Goal: Task Accomplishment & Management: Use online tool/utility

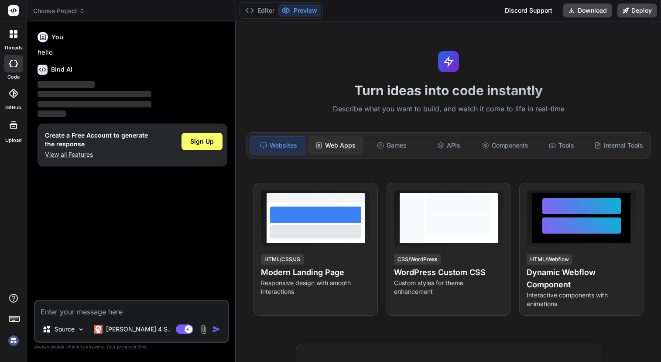
click at [343, 144] on div "Web Apps" at bounding box center [335, 145] width 55 height 18
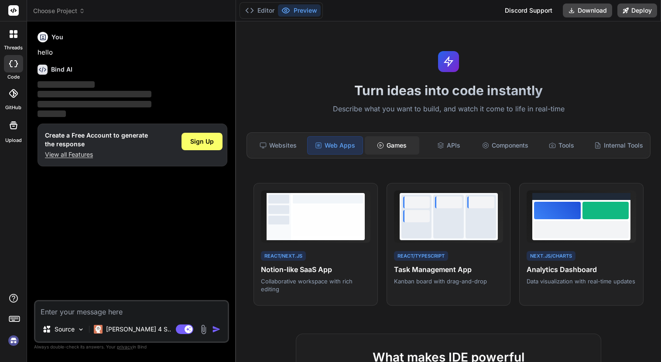
click at [390, 137] on div "Games" at bounding box center [392, 145] width 55 height 18
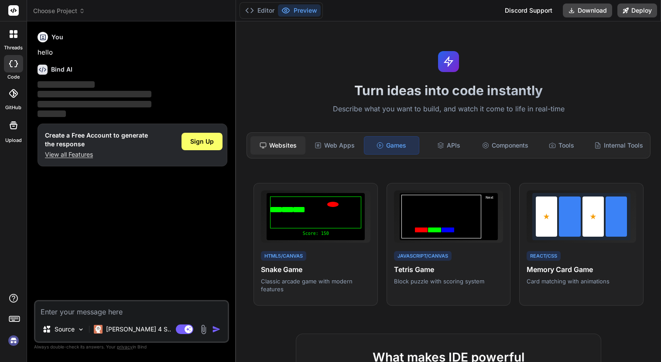
click at [278, 147] on div "Websites" at bounding box center [278, 145] width 55 height 18
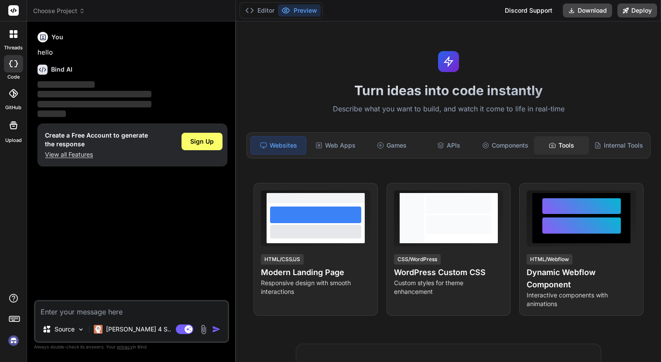
click at [562, 148] on div "Tools" at bounding box center [561, 145] width 55 height 18
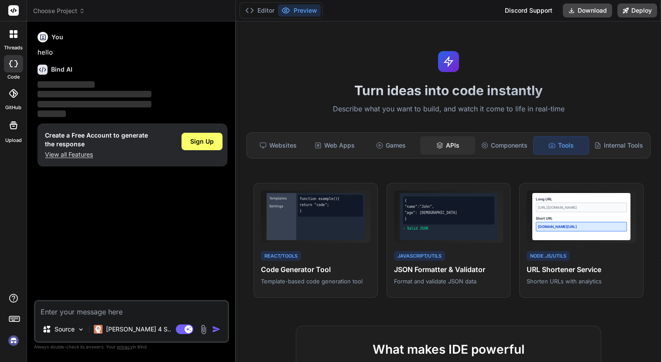
click at [464, 145] on div "APIs" at bounding box center [447, 145] width 55 height 18
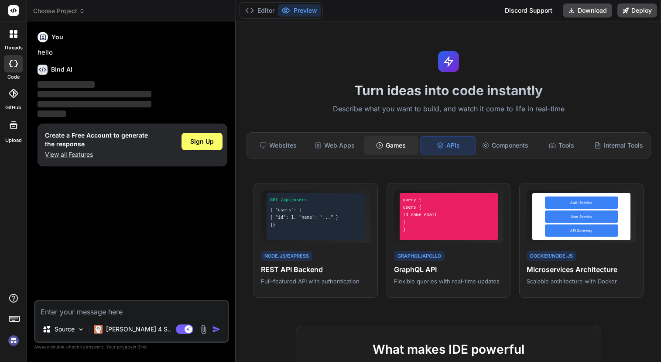
click at [381, 148] on div "Games" at bounding box center [391, 145] width 55 height 18
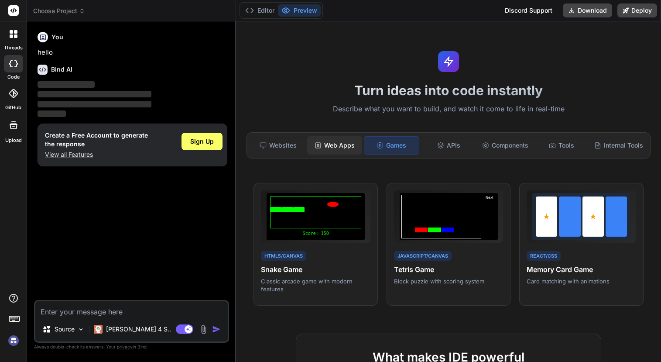
click at [321, 147] on div "Web Apps" at bounding box center [334, 145] width 55 height 18
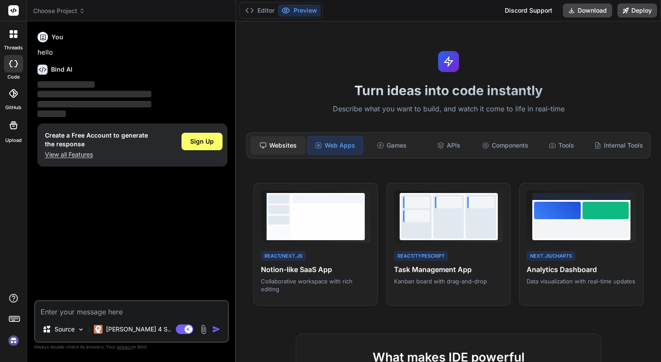
click at [268, 141] on div "Websites" at bounding box center [278, 145] width 55 height 18
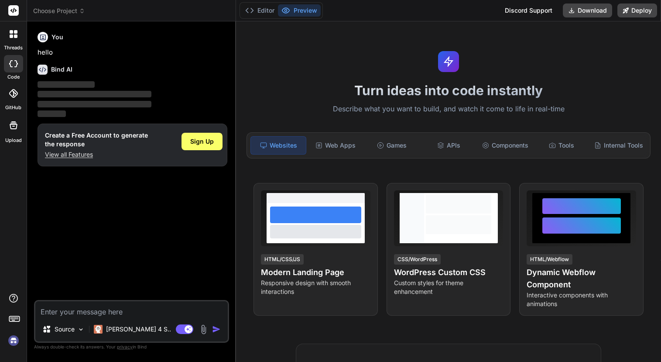
click at [261, 19] on div "Editor Preview Discord Support Download Deploy" at bounding box center [448, 10] width 425 height 21
click at [265, 11] on button "Editor" at bounding box center [260, 10] width 36 height 12
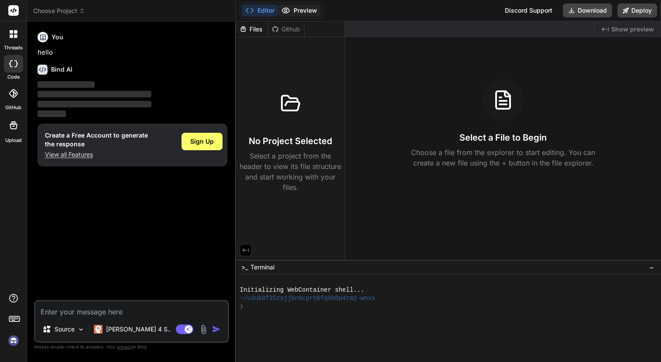
click at [286, 10] on icon at bounding box center [286, 10] width 9 height 9
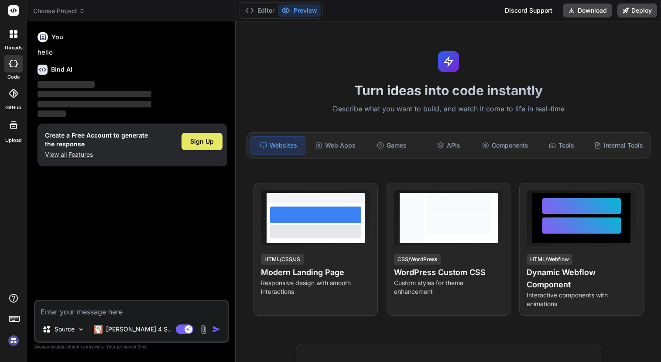
click at [202, 140] on span "Sign Up" at bounding box center [202, 141] width 24 height 9
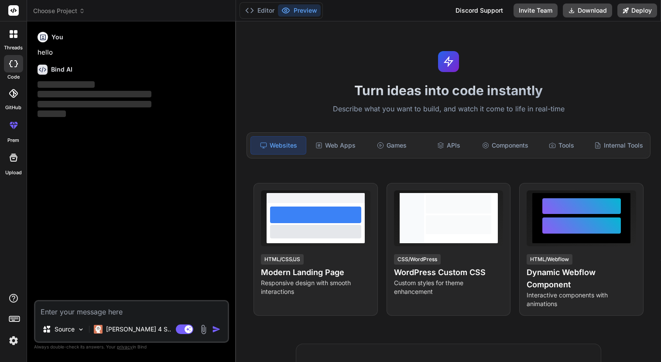
click at [107, 310] on textarea at bounding box center [131, 309] width 192 height 16
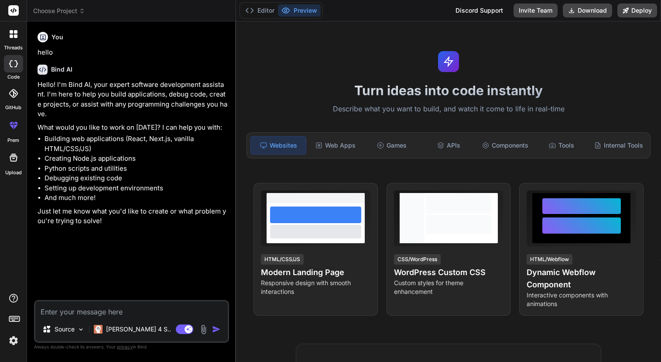
type textarea "x"
click at [108, 308] on textarea at bounding box center [131, 309] width 192 height 16
paste textarea "⚡️ LOREMIP DOLOR Sitametcon-Adipi Elit-Seddo Eiusmod Tempor Incidid utl Etdolor…"
type textarea "⚡️ LOREMIP DOLOR Sitametcon-Adipi Elit-Seddo Eiusmod Tempor Incidid utl Etdolor…"
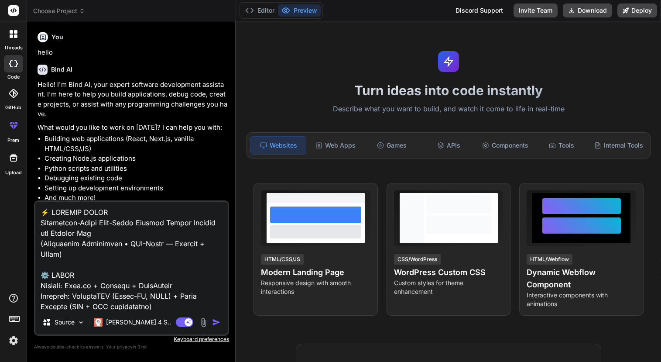
scroll to position [2295, 0]
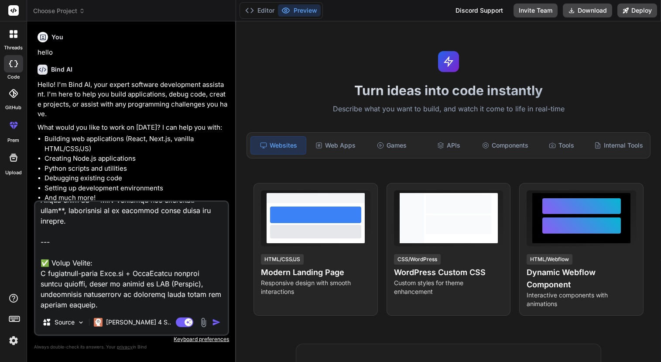
type textarea "x"
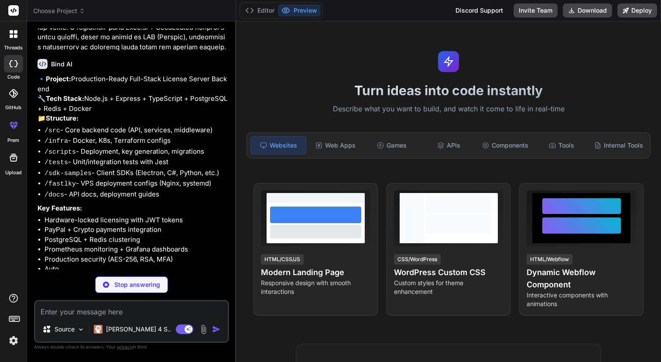
scroll to position [1330, 0]
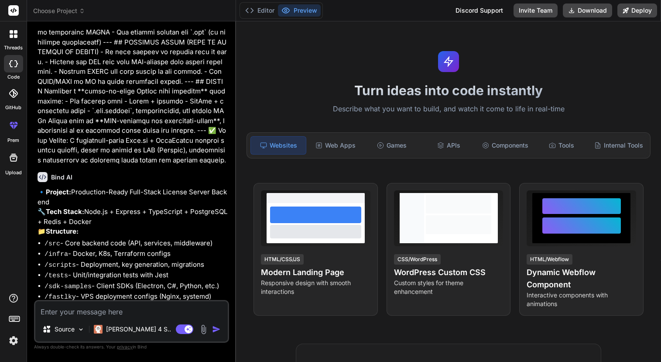
type textarea "x"
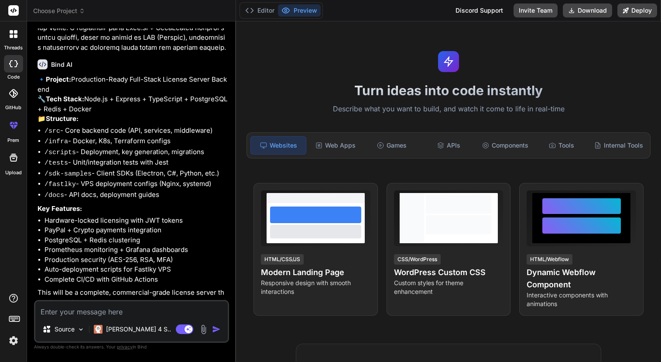
scroll to position [1371, 0]
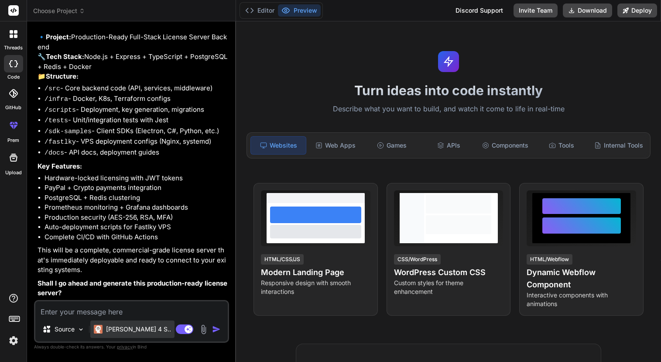
type textarea "g"
type textarea "x"
type textarea "go"
type textarea "x"
type textarea "go"
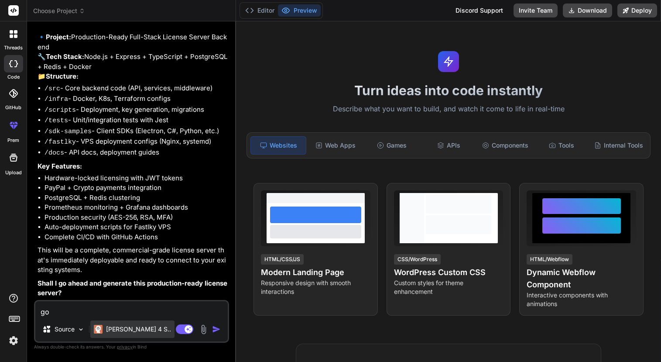
type textarea "x"
type textarea "go h"
type textarea "x"
type textarea "go he"
type textarea "x"
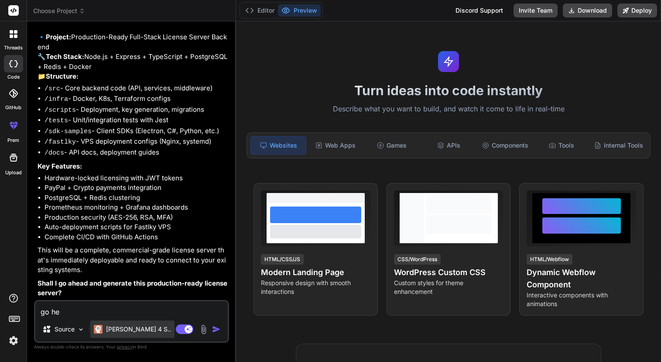
type textarea "go hea"
type textarea "x"
type textarea "go head"
type textarea "x"
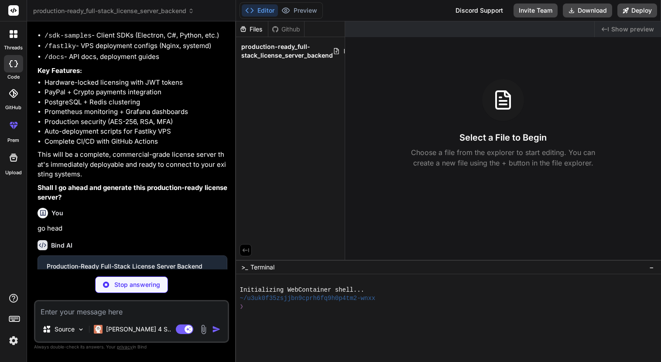
scroll to position [1509, 0]
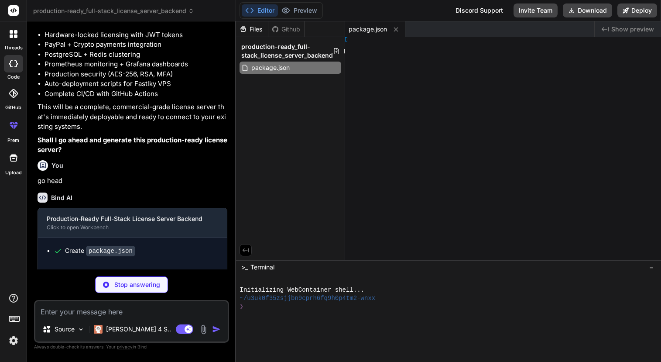
type textarea "x"
type textarea "S_KEY="
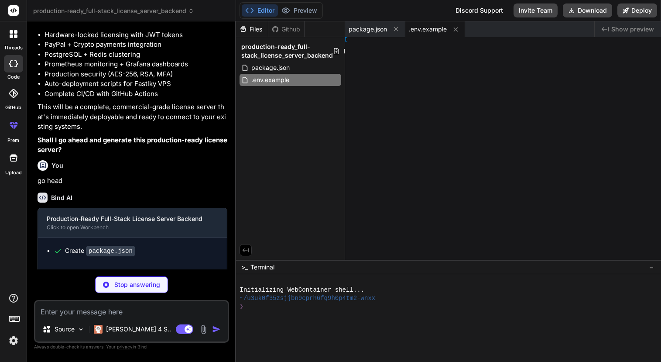
type textarea "x"
type textarea "s" ] }"
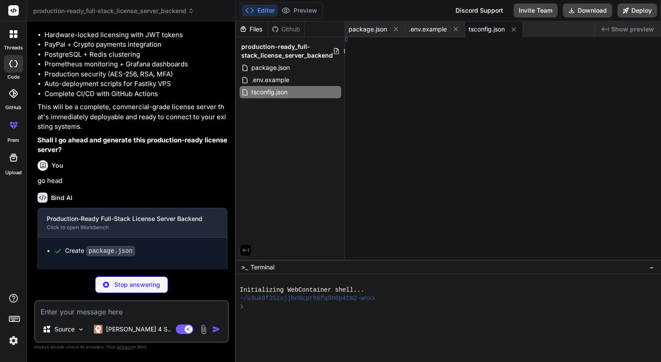
type textarea "x"
type textarea "erver();"
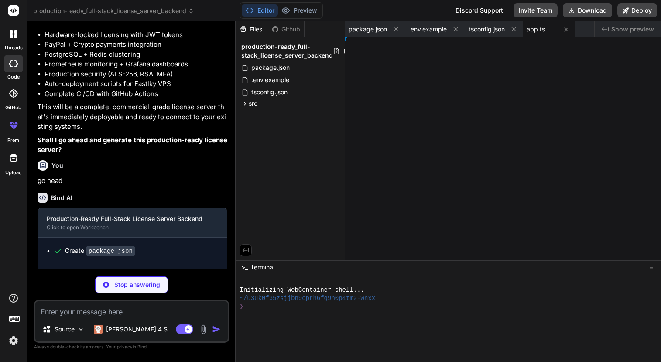
type textarea "x"
type textarea "ing; }"
type textarea "x"
type textarea "}"
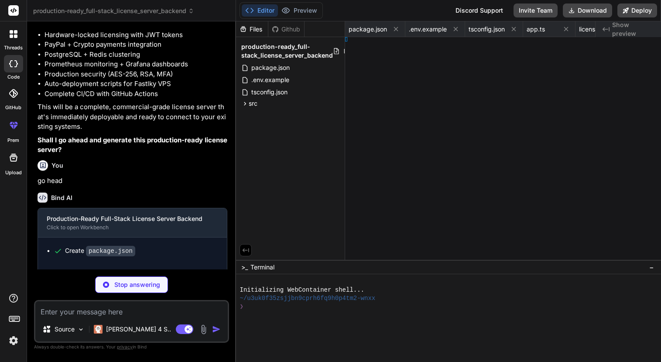
type textarea "x"
type textarea "} }"
type textarea "x"
type textarea "ll; } }"
type textarea "x"
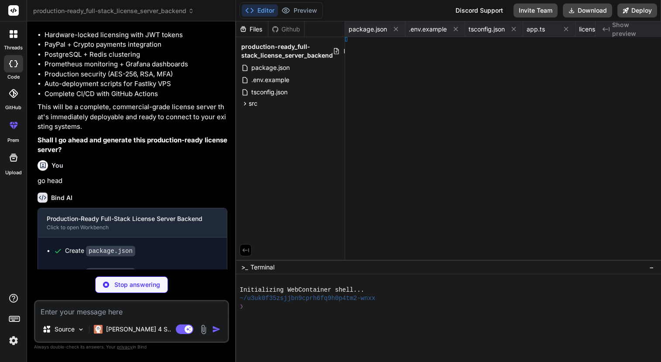
type textarea "}"
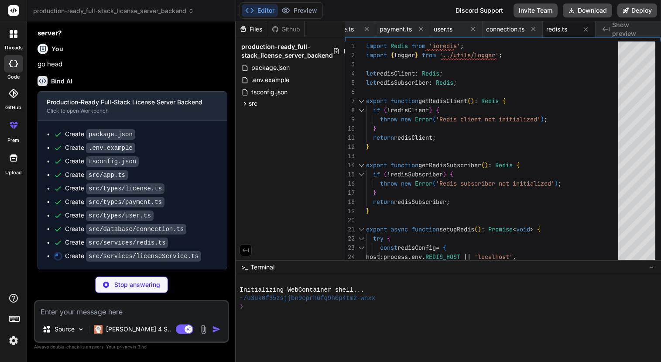
scroll to position [1629, 0]
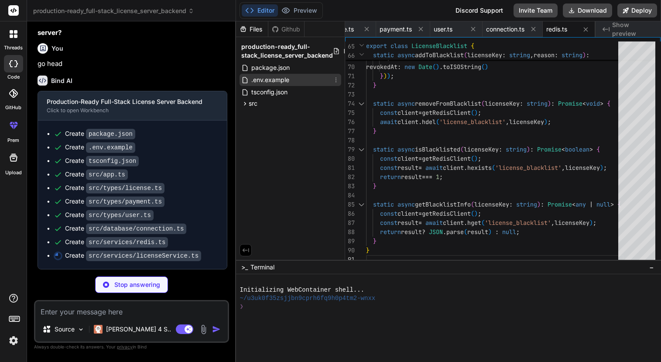
click at [273, 81] on span ".env.example" at bounding box center [271, 80] width 40 height 10
type textarea "x"
type textarea "VAULT_TOKEN= # Backup BACKUP_S3_BUCKET= AWS_ACCESS_KEY_ID= AWS_SECRET_ACCESS_KE…"
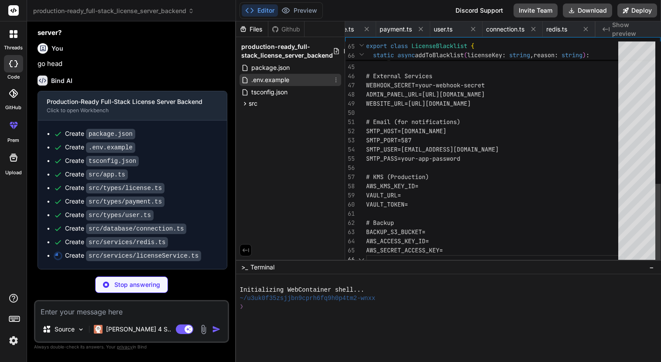
scroll to position [0, 60]
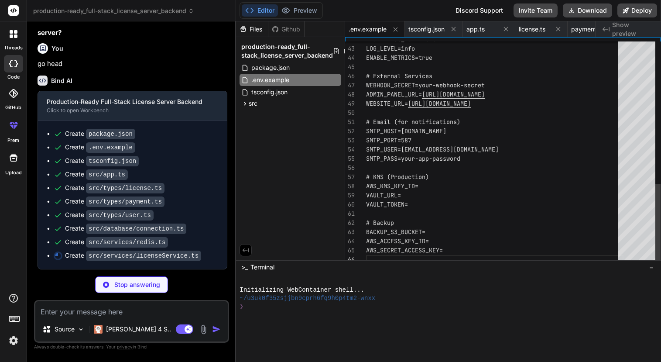
type textarea "x"
type textarea "if (!lastUpdate) { await prisma.license.update({ where: { licenseKey }, data: {…"
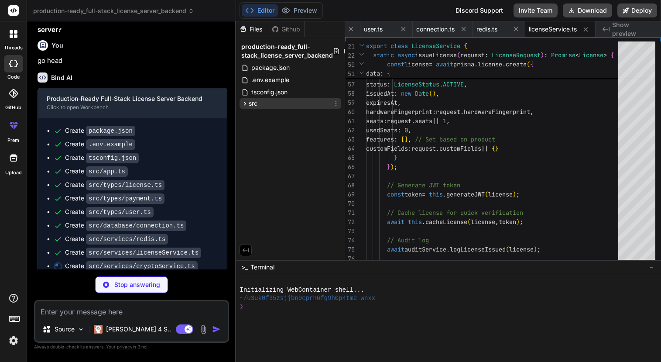
click at [264, 99] on div "src" at bounding box center [291, 103] width 102 height 10
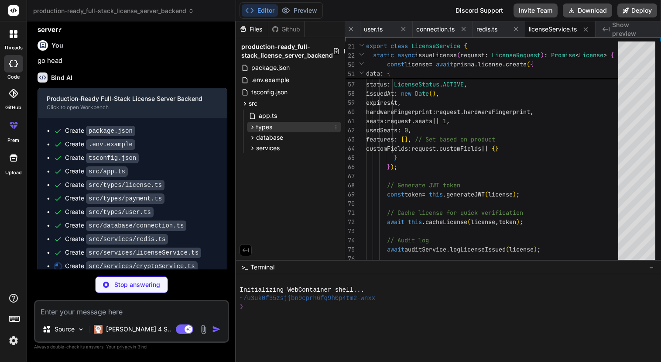
click at [281, 130] on div "types" at bounding box center [294, 127] width 94 height 10
click at [281, 137] on span "license.ts" at bounding box center [279, 139] width 28 height 10
type textarea "x"
type textarea "export interface LicenseTransfer { id: string; fromUserId: string; toUserId: st…"
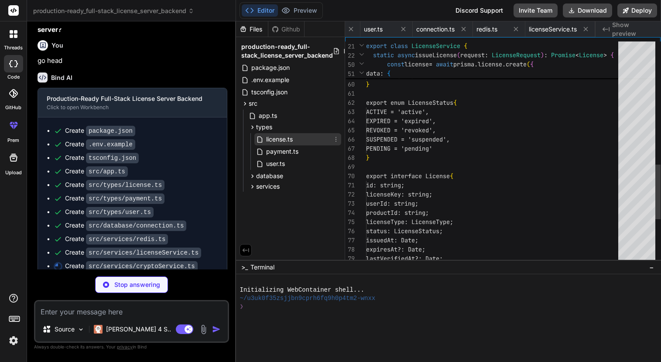
scroll to position [0, 232]
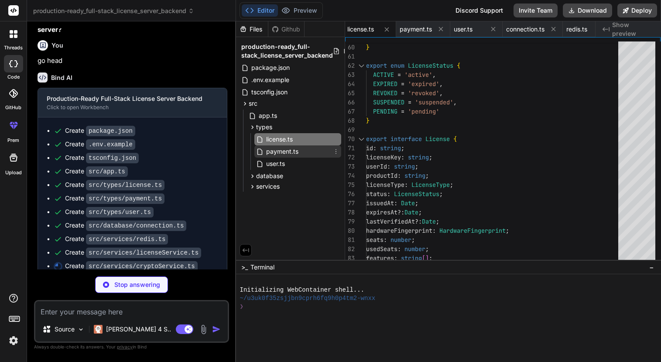
type textarea "x"
click at [294, 150] on span "payment.ts" at bounding box center [282, 151] width 34 height 10
type textarea "confirmations: number; requiredConfirmations: number; }"
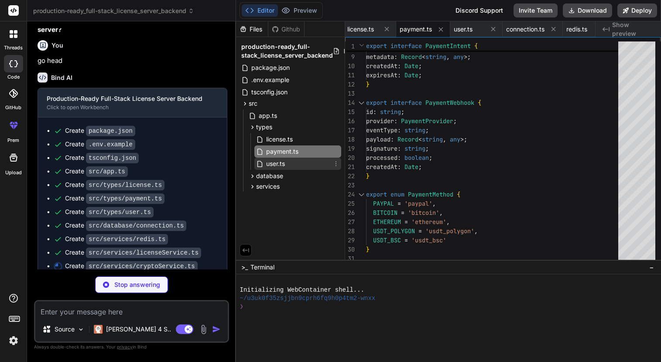
click at [273, 162] on span "user.ts" at bounding box center [275, 163] width 21 height 10
type textarea "x"
type textarea "backupCodes: string[]; }"
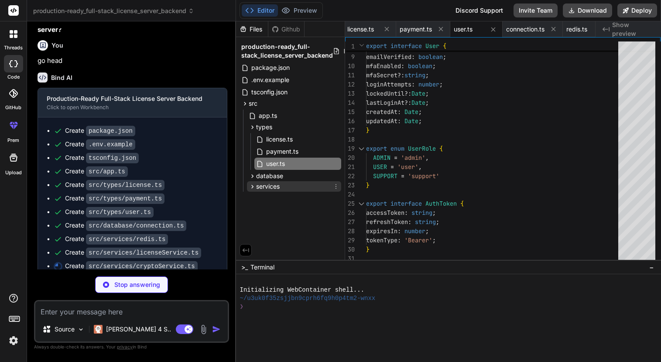
click at [292, 182] on div "services" at bounding box center [294, 186] width 94 height 10
click at [291, 192] on div "redis.ts licenseService.ts" at bounding box center [294, 205] width 94 height 26
click at [291, 201] on div "redis.ts" at bounding box center [297, 198] width 87 height 12
type textarea "x"
type textarea "}"
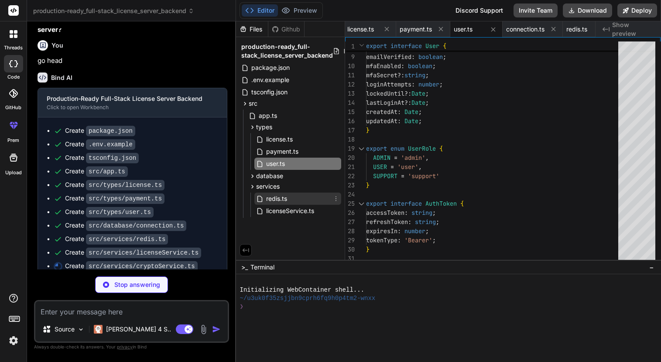
type textarea "x"
type textarea "const expectedSignature = this.generateHMAC(data, secret); return crypto.timing…"
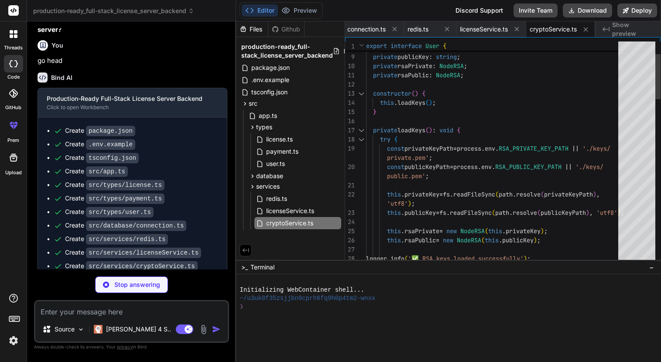
scroll to position [1656, 0]
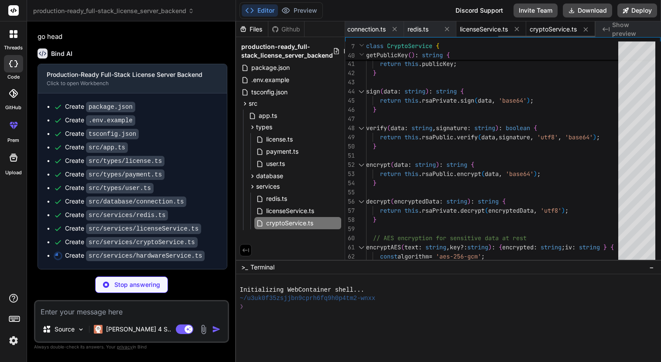
click at [493, 26] on span "licenseService.ts" at bounding box center [484, 29] width 48 height 9
type textarea "x"
type textarea "if (!lastUpdate) { await prisma.license.update({ where: { licenseKey }, data: {…"
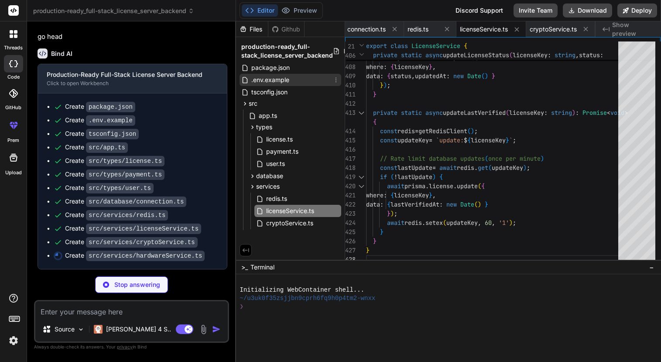
type textarea "x"
click at [274, 83] on span ".env.example" at bounding box center [271, 80] width 40 height 10
type textarea "VAULT_TOKEN= # Backup BACKUP_S3_BUCKET= AWS_ACCESS_KEY_ID= AWS_SECRET_ACCESS_KE…"
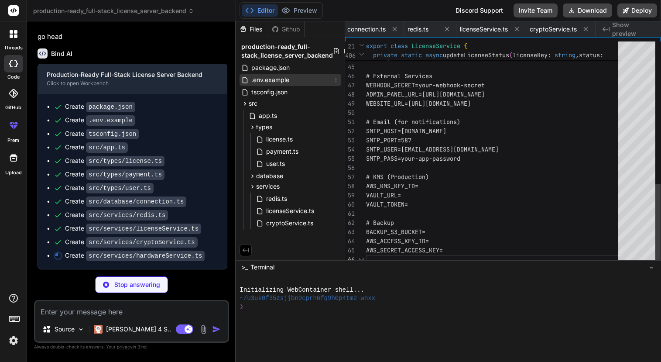
scroll to position [0, 60]
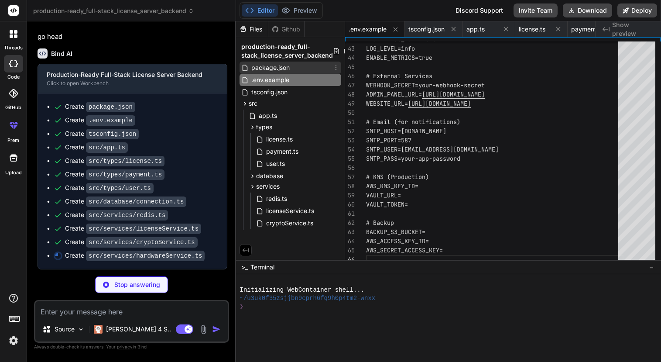
click at [280, 70] on span "package.json" at bounding box center [271, 67] width 40 height 10
type textarea "x"
type textarea "}"
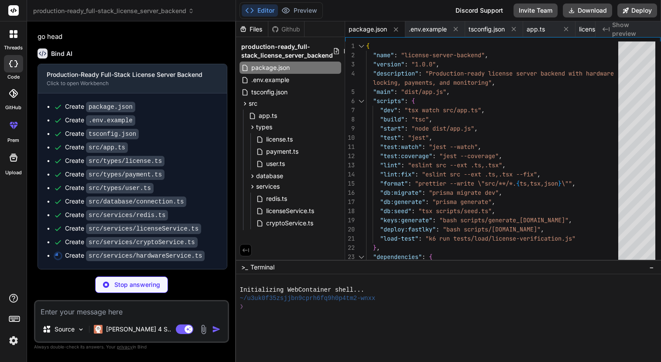
type textarea "x"
type textarea "// This would help detect fraud attempts return Promise.resolve(false); } } exp…"
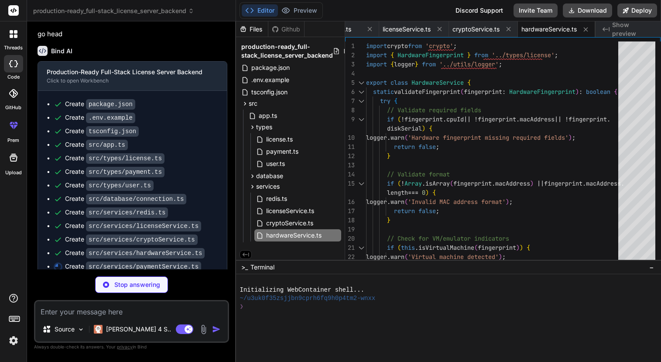
scroll to position [1669, 0]
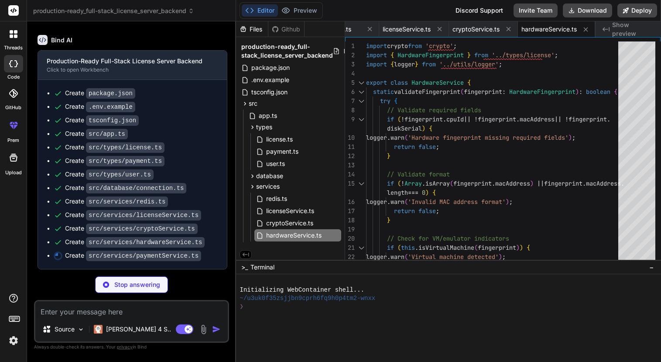
type textarea "x"
type textarea "private static async handlePayPalSubscriptionCancelled(resource: any): Promise<…"
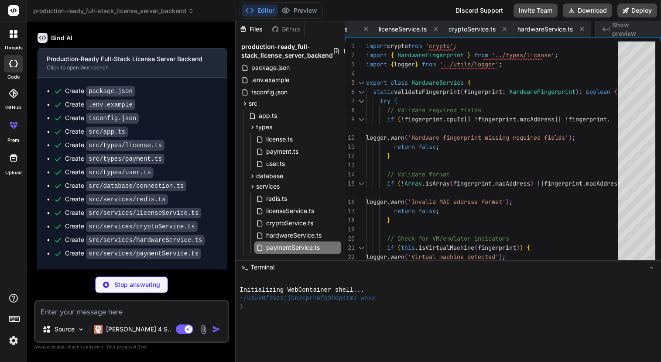
type textarea "x"
type textarea "} catch (error) { logger.error('Audit log integrity verification failed:', erro…"
type textarea "x"
type textarea "export const webhookService = WebhookService;"
type textarea "x"
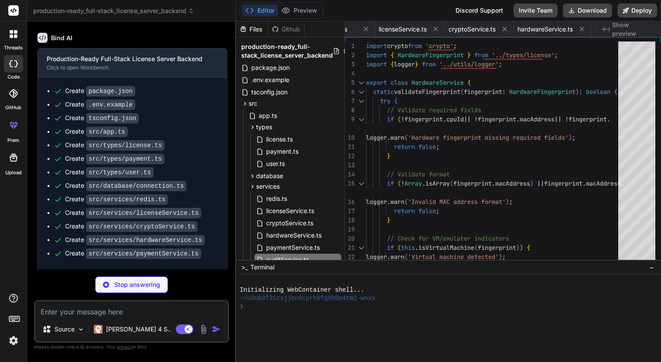
type textarea "} catch (error: any) { logger.error('License transfer failed:', error); res.sta…"
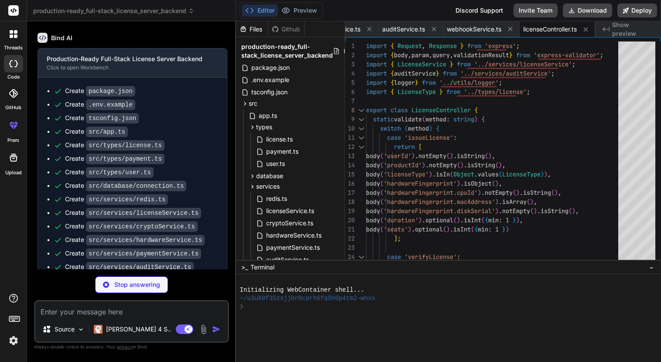
scroll to position [1722, 0]
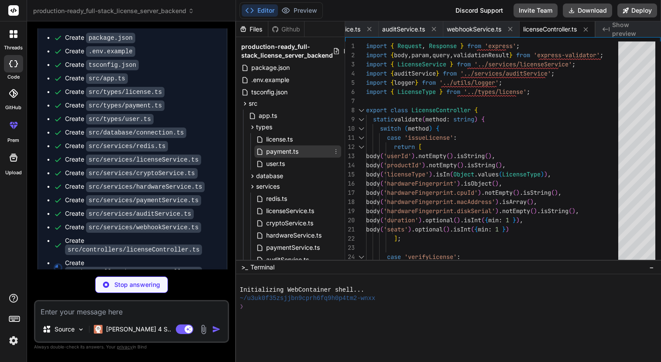
type textarea "x"
click at [284, 153] on span "payment.ts" at bounding box center [282, 151] width 34 height 10
type textarea "confirmations: number; requiredConfirmations: number; }"
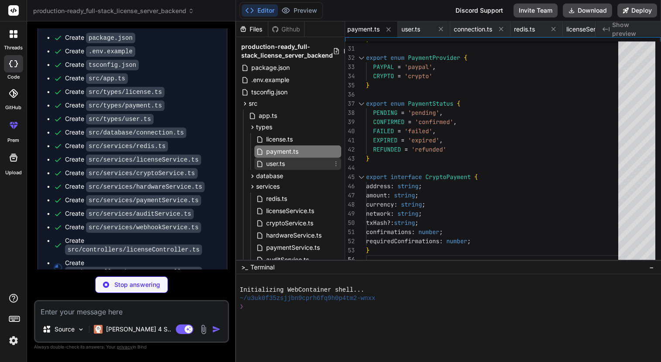
type textarea "x"
click at [299, 165] on div "user.ts" at bounding box center [297, 164] width 87 height 12
type textarea "backupCodes: string[]; }"
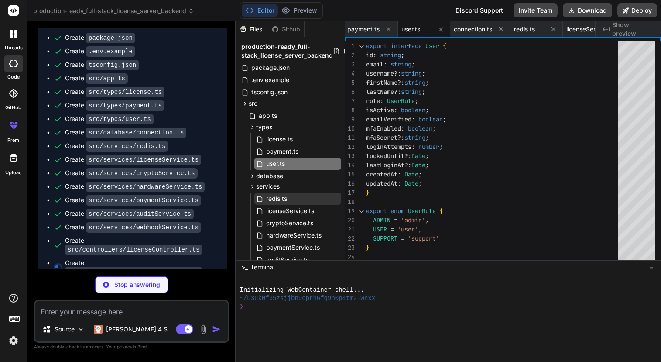
type textarea "x"
click at [293, 197] on div "redis.ts" at bounding box center [297, 198] width 87 height 12
type textarea "}"
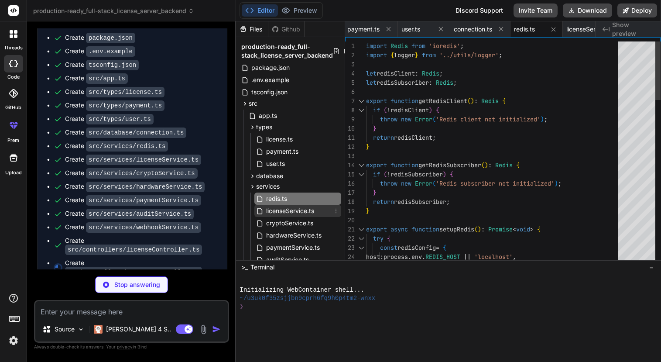
click at [304, 213] on span "licenseService.ts" at bounding box center [290, 211] width 50 height 10
type textarea "x"
type textarea "if (!lastUpdate) { await prisma.license.update({ where: { licenseKey }, data: {…"
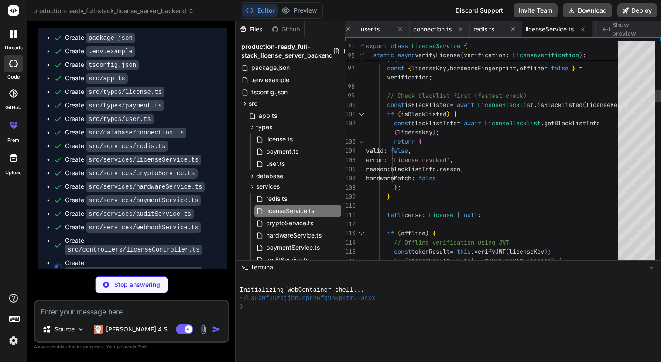
type textarea "x"
type textarea "} catch (error: any) { logger.error('Failed to get payment status:', error); re…"
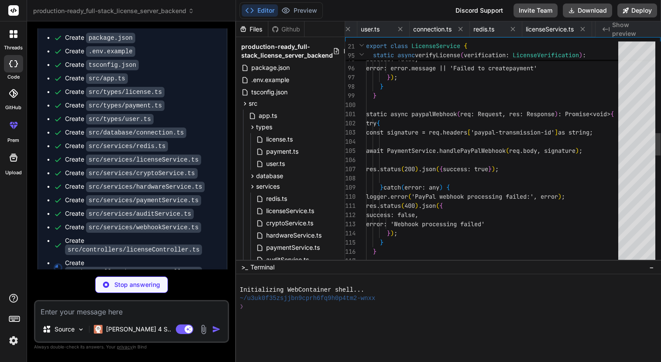
scroll to position [0, 849]
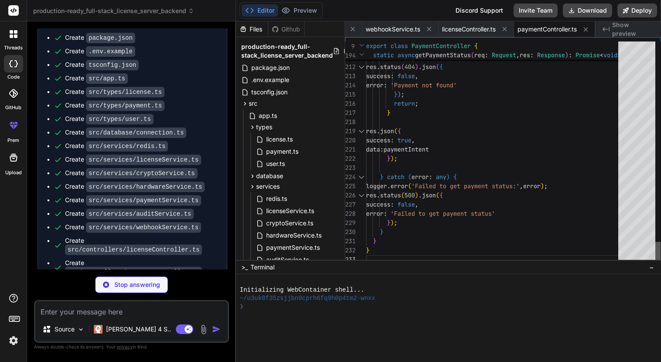
click at [656, 264] on div at bounding box center [658, 152] width 5 height 223
type textarea "x"
click at [299, 240] on span "hardwareService.ts" at bounding box center [293, 235] width 57 height 10
type textarea "// This would help detect fraud attempts return Promise.resolve(false); } } exp…"
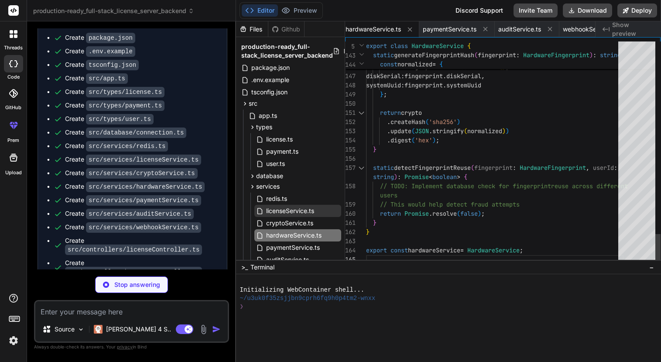
type textarea "x"
type textarea "path: req.originalUrl }); }); }"
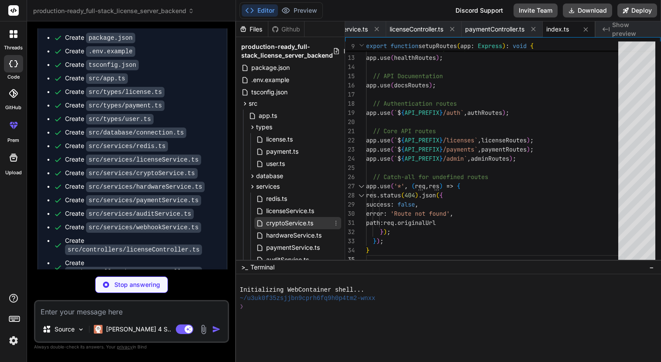
type textarea "x"
click at [295, 225] on span "cryptoService.ts" at bounding box center [289, 223] width 49 height 10
type textarea "const expectedSignature = this.generateHMAC(data, secret); return crypto.timing…"
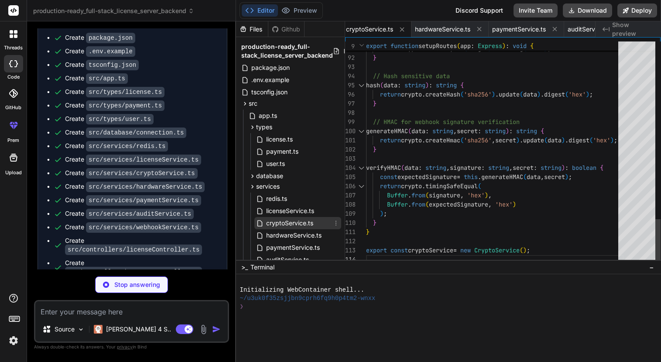
scroll to position [62, 0]
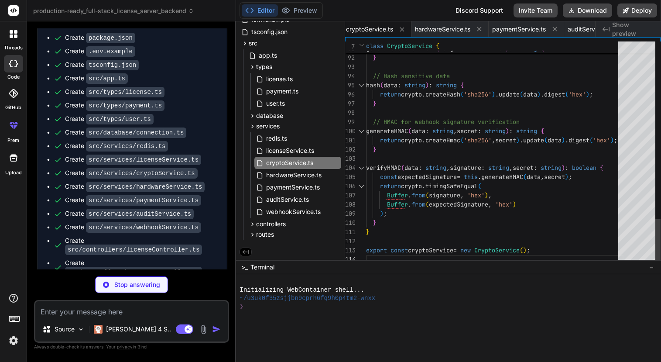
type textarea "x"
type textarea "export { router as licenseRoutes };"
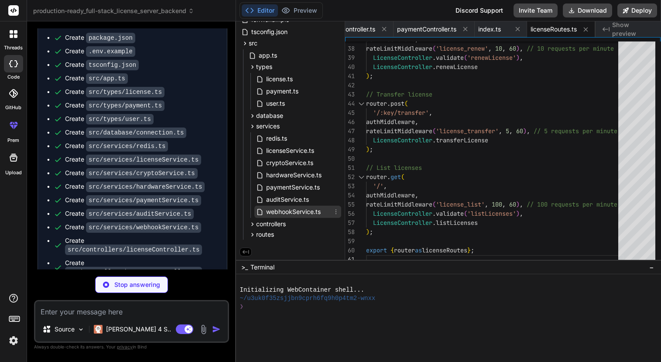
type textarea "x"
click at [289, 210] on span "webhookService.ts" at bounding box center [293, 211] width 56 height 10
type textarea "export const webhookService = WebhookService;"
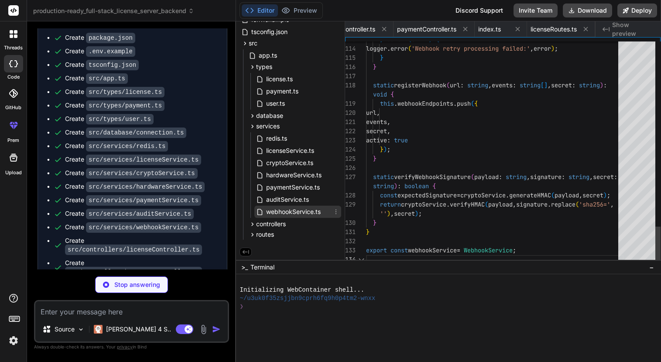
scroll to position [0, 862]
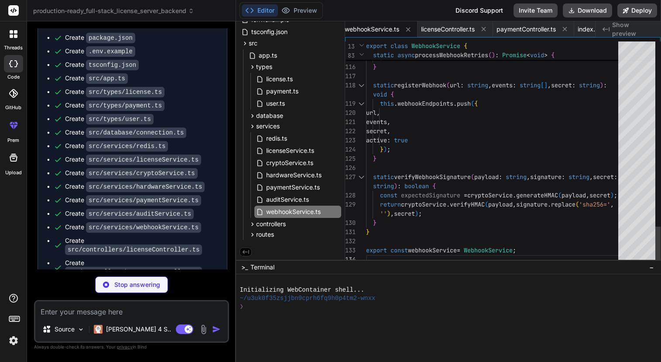
type textarea "x"
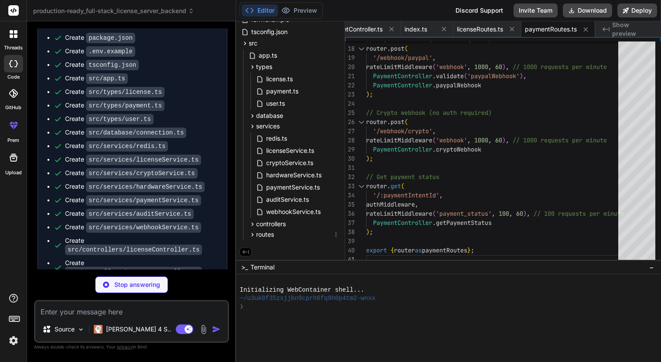
type textarea "x"
click at [299, 206] on span "webhookService.ts" at bounding box center [293, 211] width 56 height 10
type textarea "export const webhookService = WebhookService;"
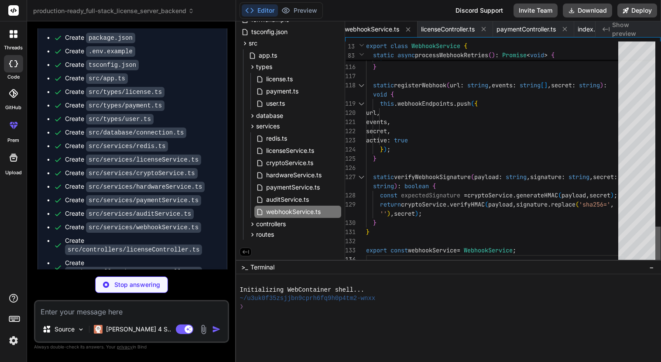
click at [656, 264] on div at bounding box center [658, 246] width 5 height 38
type textarea "x"
type textarea "export { router as adminRoutes };"
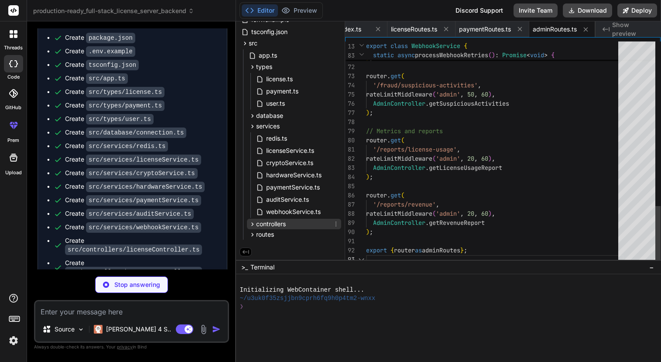
click at [303, 221] on div "controllers" at bounding box center [294, 224] width 94 height 10
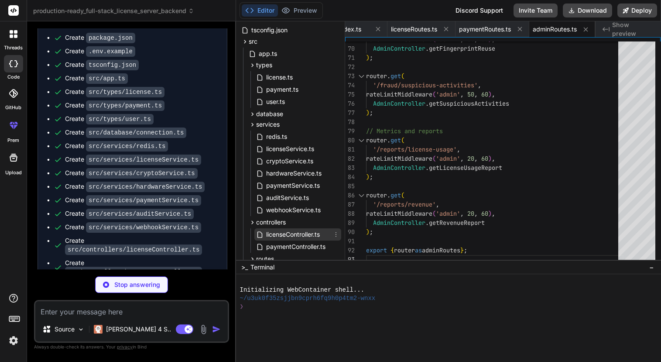
click at [290, 237] on span "licenseController.ts" at bounding box center [292, 234] width 55 height 10
type textarea "x"
type textarea "} catch (error: any) { logger.error('License transfer failed:', error); res.sta…"
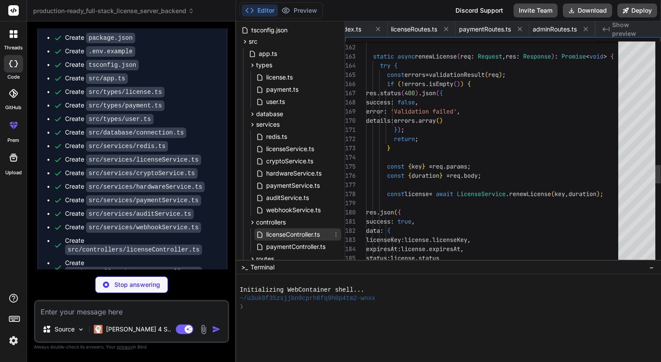
scroll to position [0, 939]
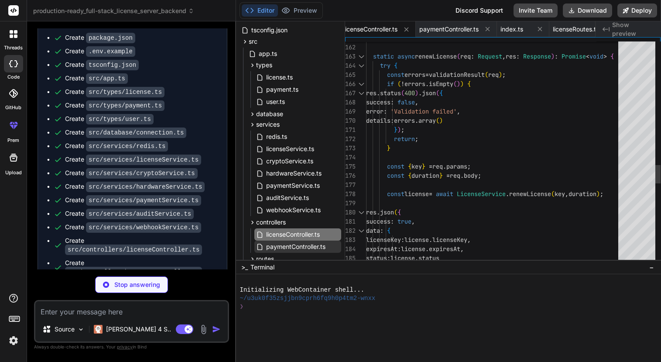
type textarea "x"
click at [305, 252] on div "paymentController.ts" at bounding box center [297, 246] width 87 height 12
type textarea "} catch (error: any) { logger.error('Failed to get payment status:', error); re…"
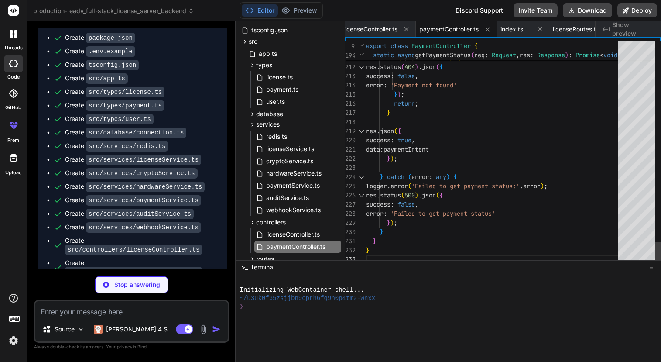
type textarea "x"
type textarea "AuthController.disableMFA ); export { router as authRoutes };"
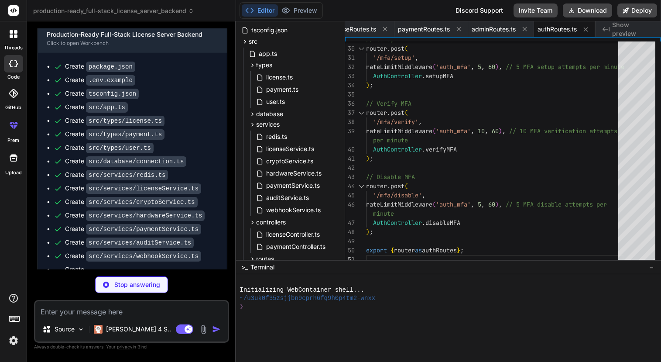
scroll to position [1802, 0]
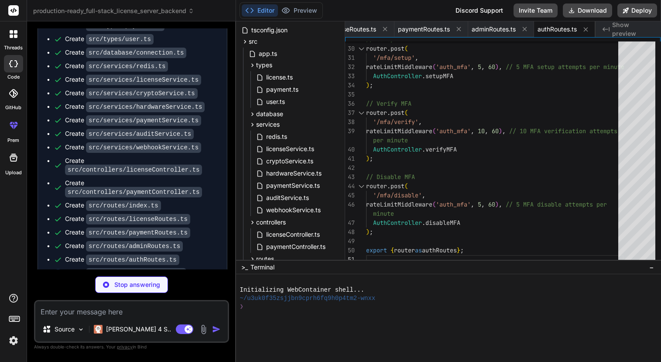
type textarea "x"
type textarea "export { router as healthRoutes };"
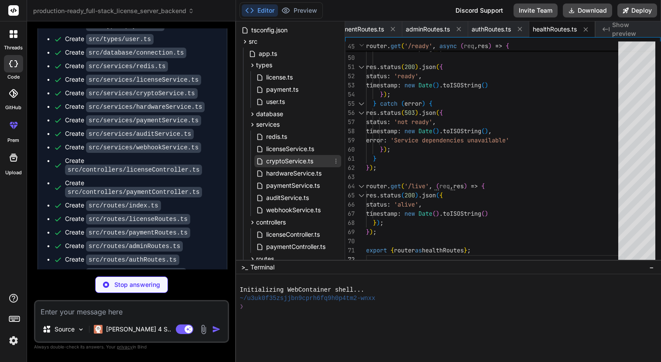
scroll to position [88, 0]
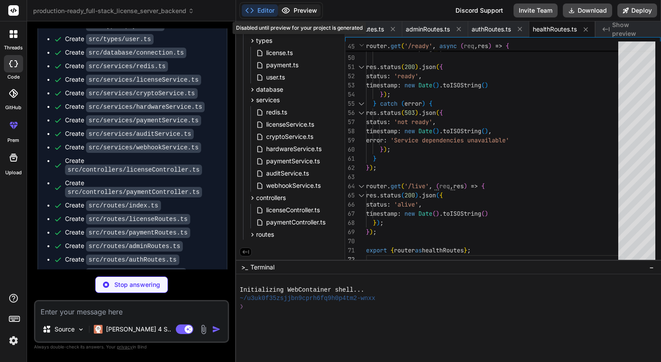
type textarea "x"
type textarea "export { router as docsRoutes };"
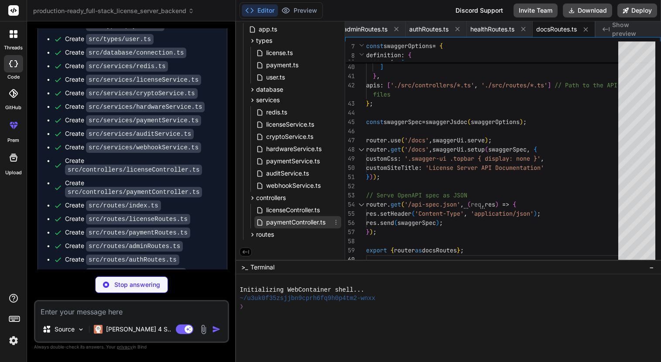
type textarea "x"
click at [278, 222] on span "paymentController.ts" at bounding box center [295, 222] width 61 height 10
type textarea "} catch (error: any) { logger.error('Failed to get payment status:', error); re…"
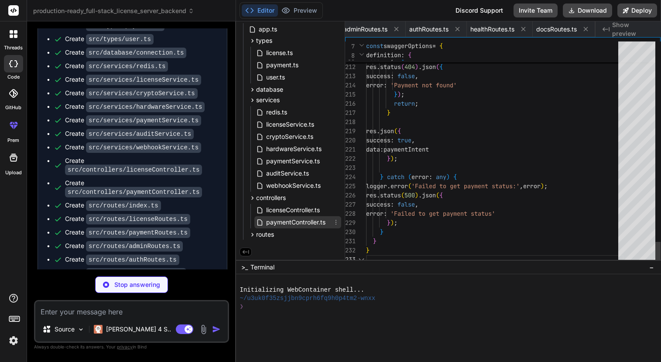
scroll to position [0, 1017]
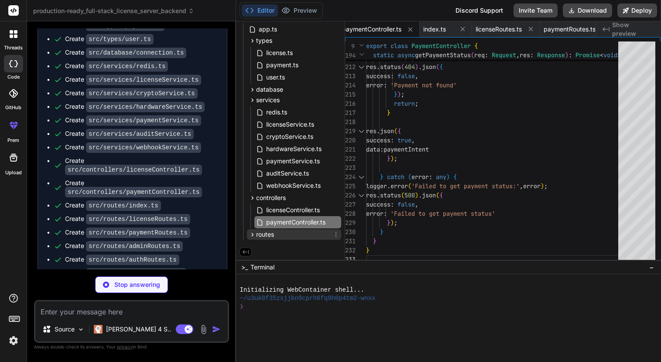
click at [273, 231] on span "routes" at bounding box center [265, 234] width 18 height 9
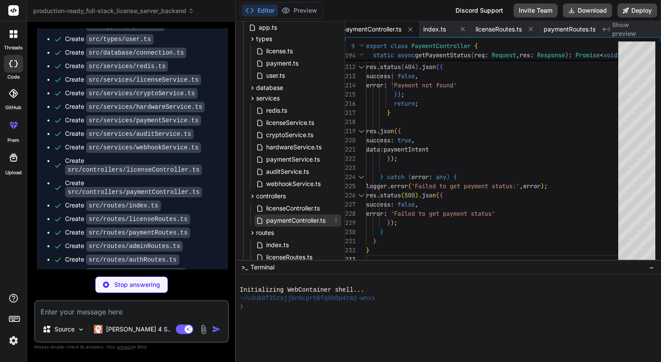
scroll to position [175, 0]
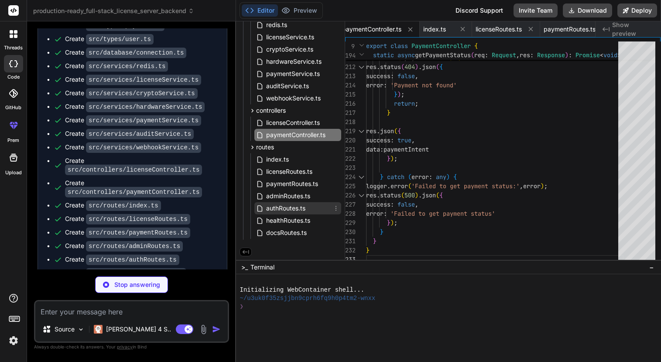
click at [299, 207] on span "authRoutes.ts" at bounding box center [285, 208] width 41 height 10
type textarea "x"
type textarea "AuthController.disableMFA ); export { router as authRoutes };"
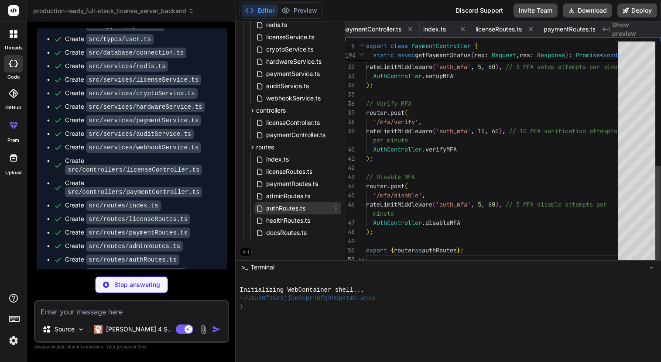
scroll to position [0, 1171]
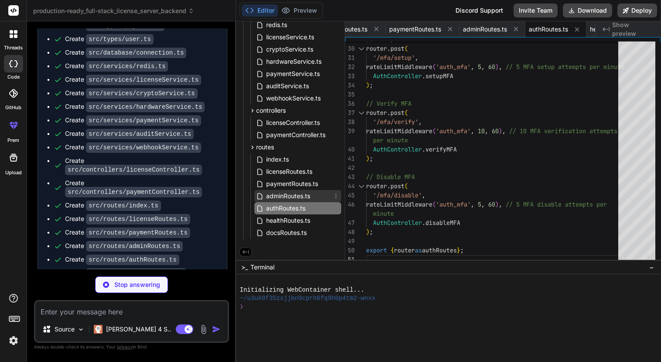
type textarea "x"
click at [299, 194] on span "adminRoutes.ts" at bounding box center [288, 196] width 46 height 10
type textarea "export { router as adminRoutes };"
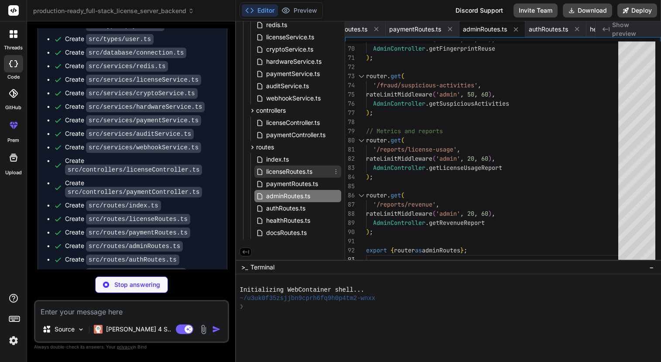
click at [303, 173] on span "licenseRoutes.ts" at bounding box center [289, 171] width 48 height 10
type textarea "x"
type textarea "export { router as licenseRoutes };"
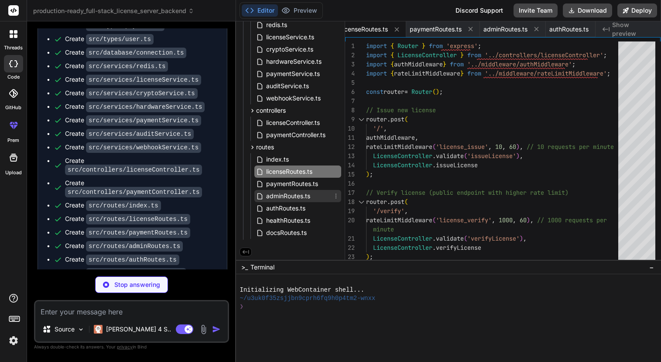
click at [305, 192] on span "adminRoutes.ts" at bounding box center [288, 196] width 46 height 10
type textarea "x"
type textarea "export { router as adminRoutes };"
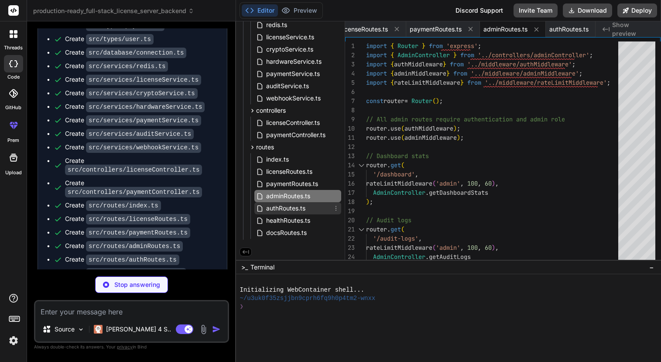
type textarea "x"
click at [298, 210] on span "authRoutes.ts" at bounding box center [285, 208] width 41 height 10
type textarea "AuthController.disableMFA ); export { router as authRoutes };"
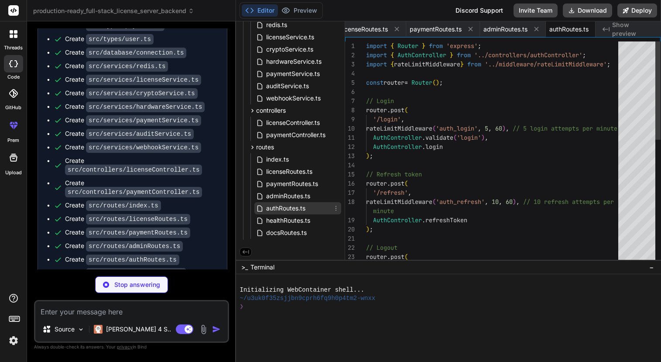
scroll to position [0, 1171]
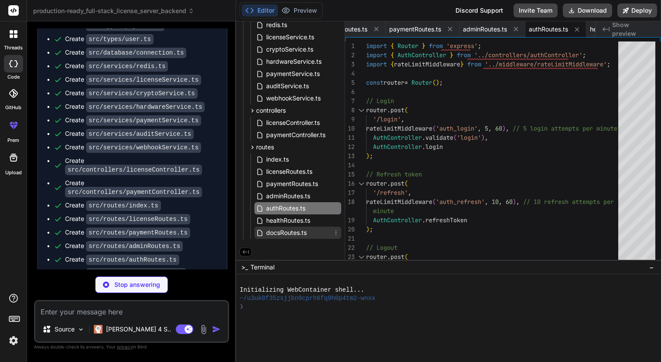
type textarea "x"
click at [308, 233] on div "docsRoutes.ts" at bounding box center [297, 233] width 87 height 12
type textarea "export { router as docsRoutes };"
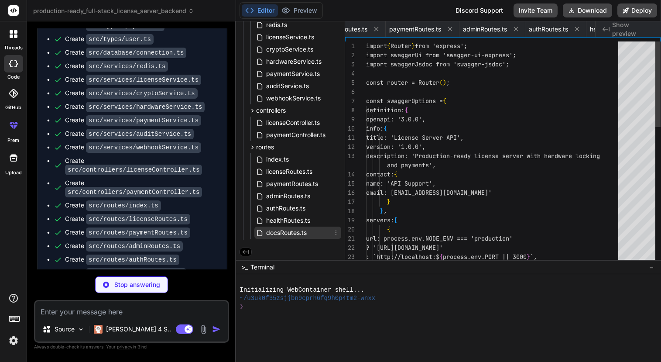
scroll to position [0, 1300]
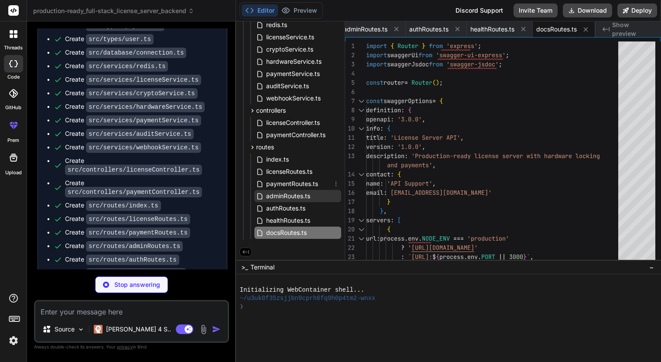
type textarea "x"
click at [299, 195] on span "adminRoutes.ts" at bounding box center [288, 196] width 46 height 10
type textarea "export { router as adminRoutes };"
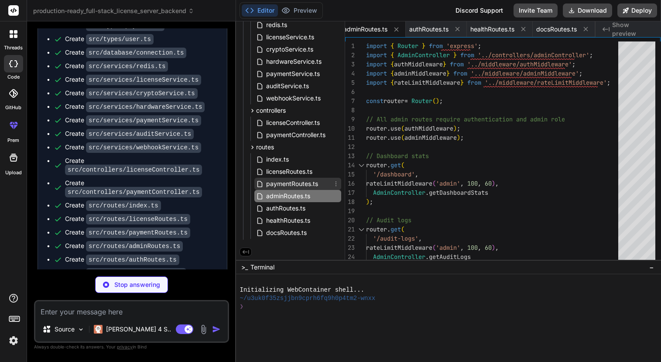
click at [302, 182] on span "paymentRoutes.ts" at bounding box center [292, 184] width 54 height 10
type textarea "x"
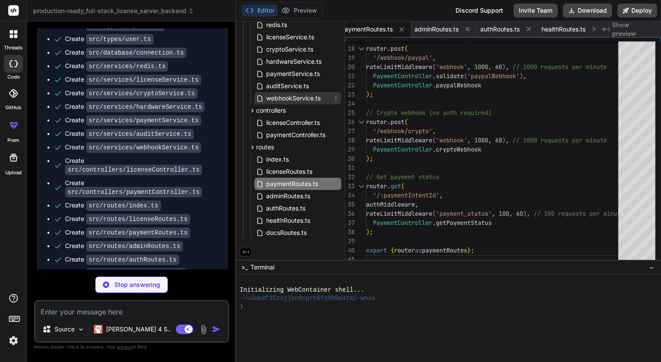
scroll to position [0, 0]
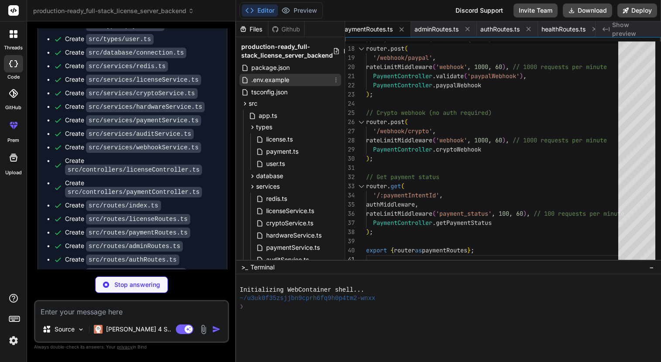
type textarea "x"
click at [279, 79] on span ".env.example" at bounding box center [271, 80] width 40 height 10
type textarea "VAULT_TOKEN= # Backup BACKUP_S3_BUCKET= AWS_ACCESS_KEY_ID= AWS_SECRET_ACCESS_KE…"
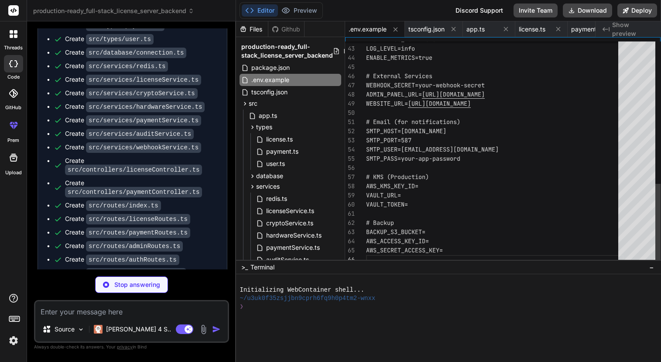
type textarea "x"
type textarea "}); } } }"
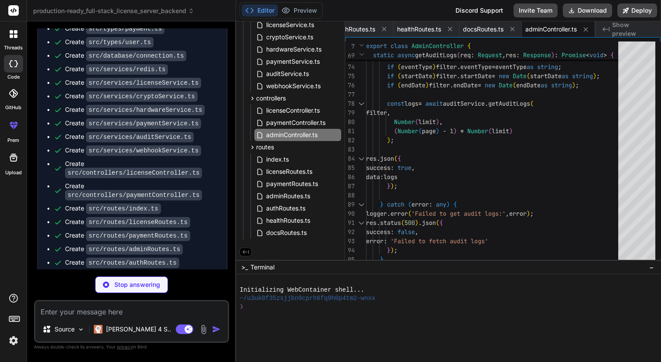
scroll to position [1842, 0]
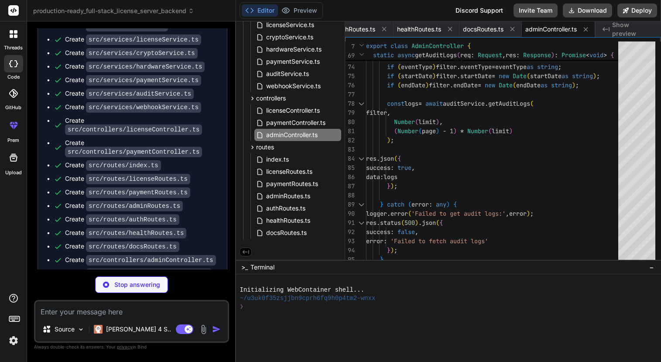
type textarea "x"
type textarea "where: { id: userId }, data: updateData }); } }"
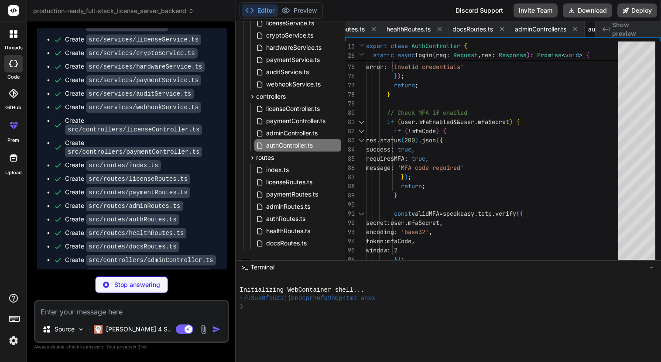
scroll to position [0, 1444]
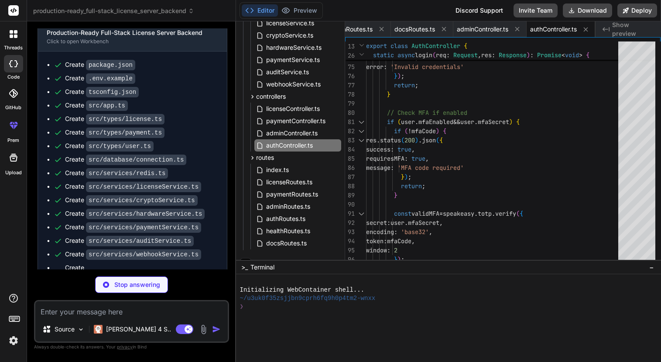
type textarea "x"
type textarea "success: false, error: 'Authentication failed' }); } } }"
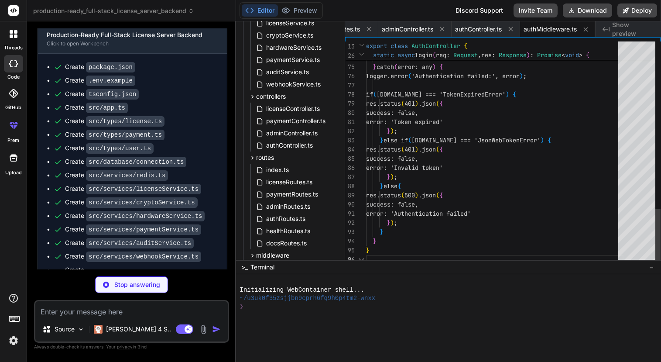
scroll to position [1855, 0]
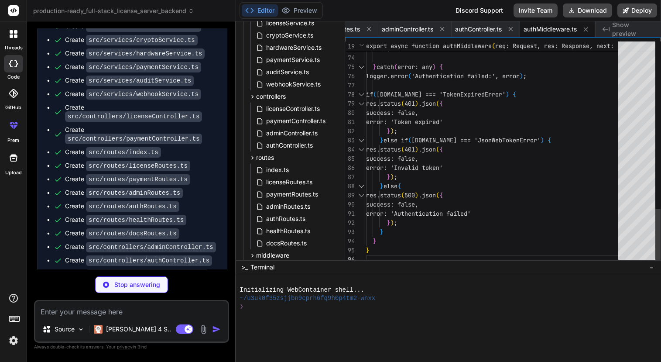
type textarea "x"
type textarea "} next(); }"
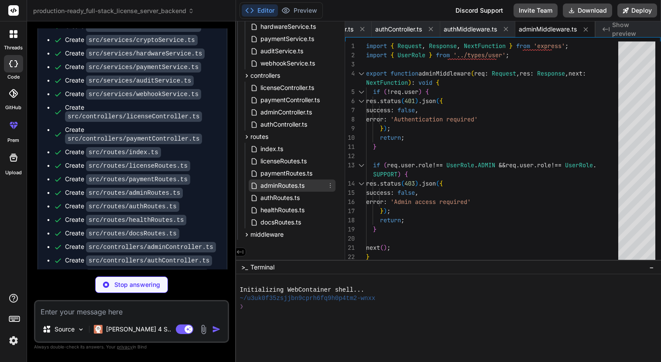
scroll to position [210, 9]
type textarea "x"
click at [279, 209] on span "healthRoutes.ts" at bounding box center [279, 210] width 46 height 10
type textarea "export { router as healthRoutes };"
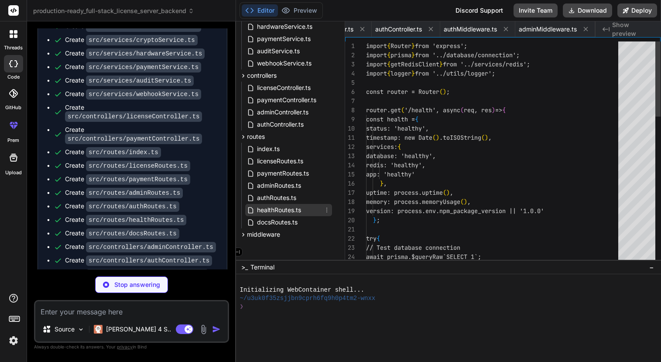
scroll to position [0, 1421]
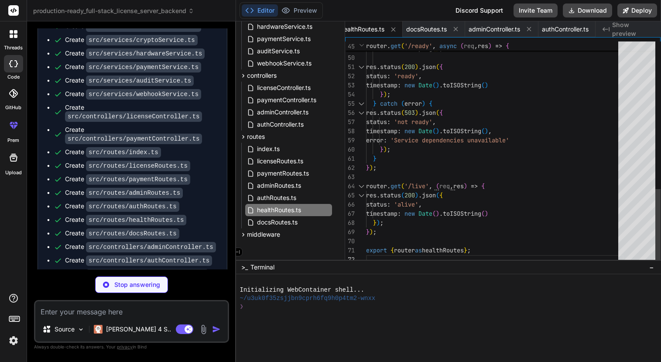
type textarea "x"
type textarea "error: 'Too many requests, please try again later', retryAfter: Math.ceil(windo…"
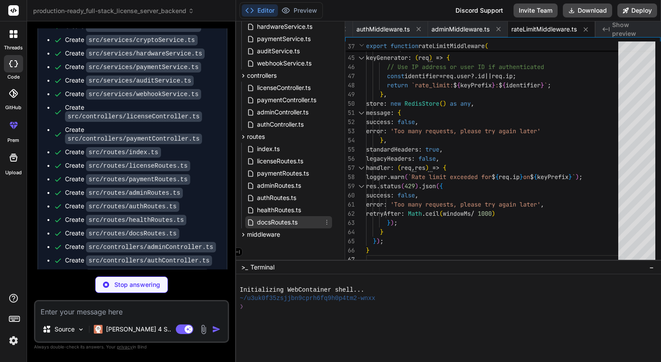
click at [299, 216] on div "docsRoutes.ts" at bounding box center [288, 222] width 87 height 12
type textarea "x"
type textarea "export { router as docsRoutes };"
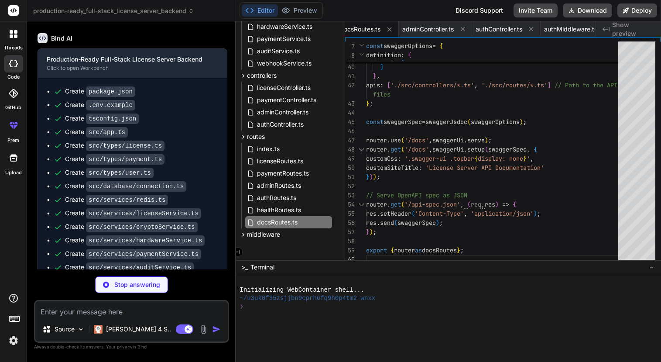
scroll to position [1665, 0]
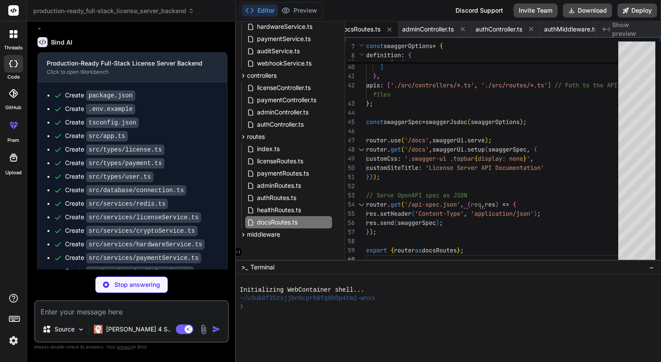
type textarea "x"
type textarea "}"
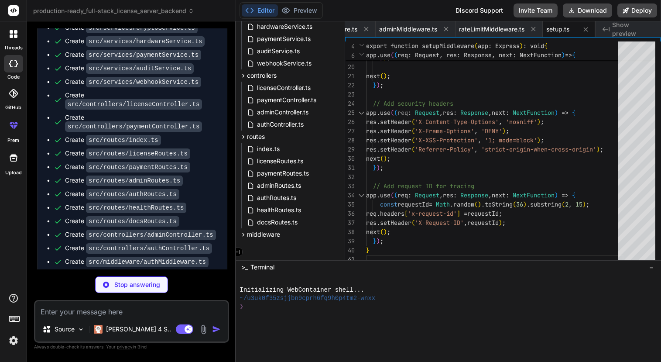
scroll to position [1909, 0]
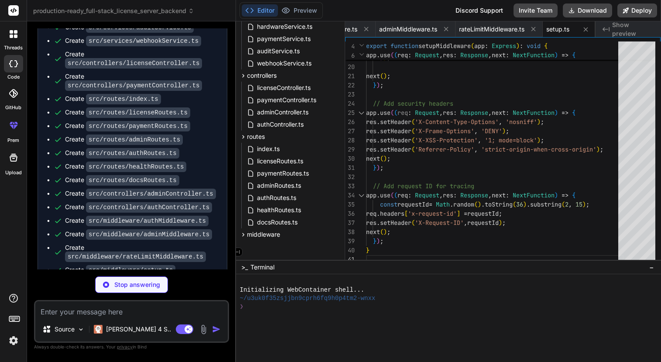
type textarea "x"
type textarea "res.status(statusCode).json({ success: false, error: message, ...(process.env.N…"
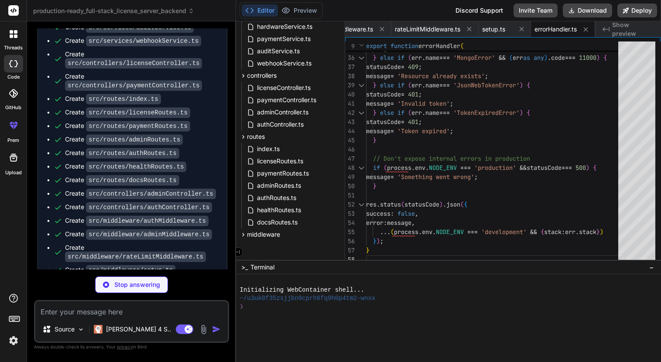
scroll to position [1922, 0]
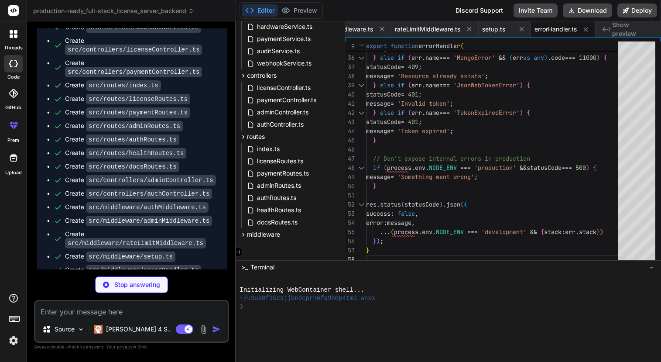
type textarea "x"
type textarea "fs.mkdirSync('logs'); }"
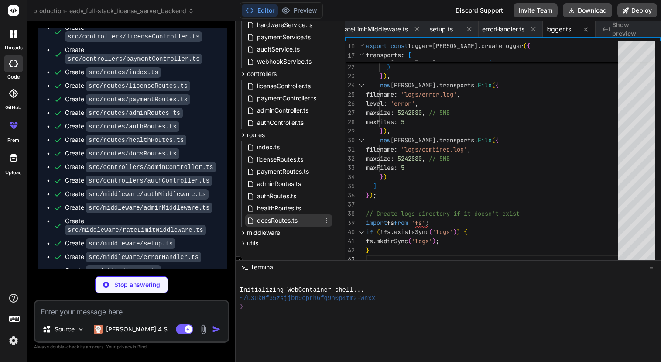
scroll to position [221, 9]
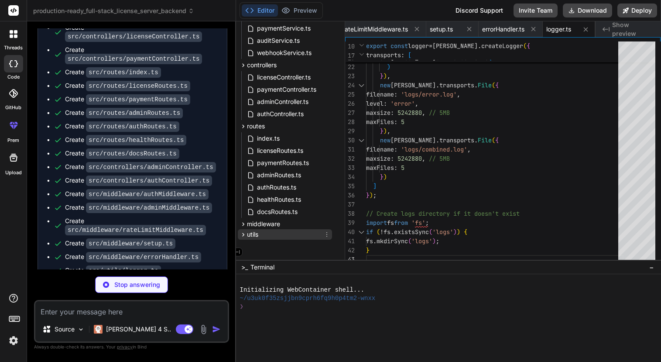
click at [277, 229] on div "utils" at bounding box center [285, 234] width 94 height 10
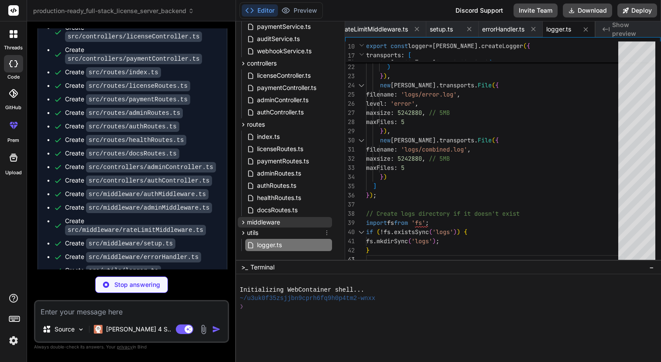
scroll to position [235, 14]
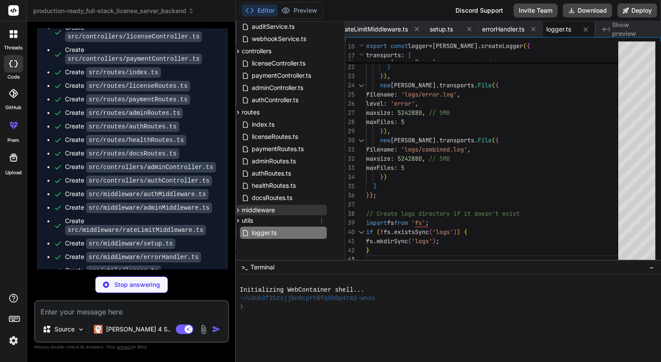
type textarea "x"
type textarea "licenseVerifications, paymentProcessing, fraudDetected };"
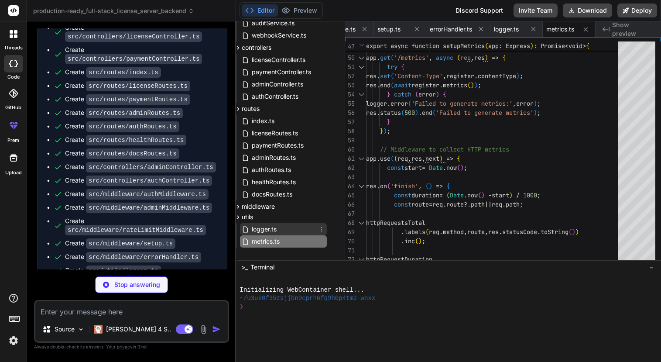
type textarea "x"
click at [278, 227] on div "logger.ts" at bounding box center [283, 229] width 87 height 12
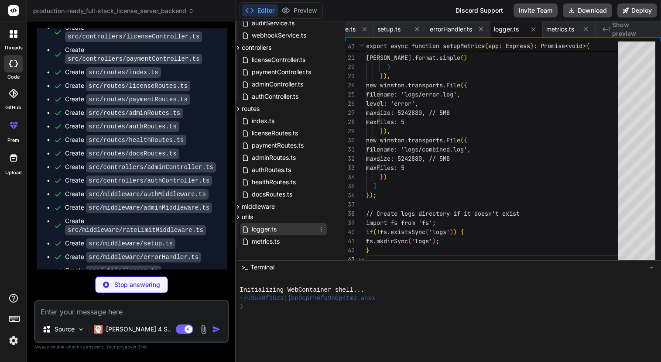
type textarea "fs.mkdirSync('logs'); }"
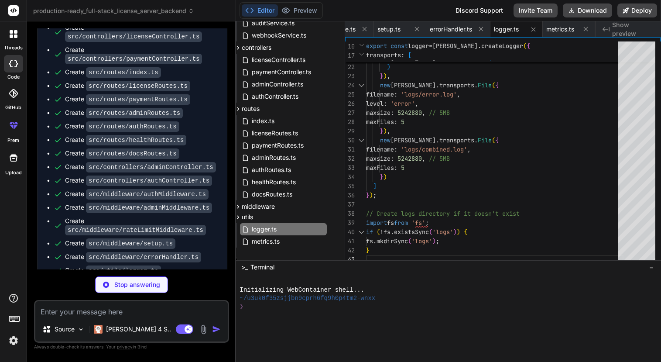
type textarea "x"
type textarea "shutdown('UNHANDLED_REJECTION'); }); }"
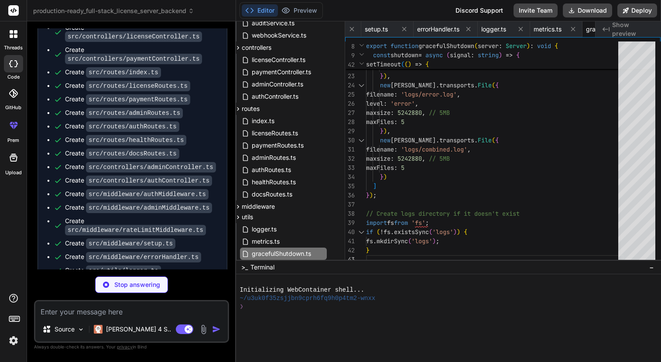
type textarea "x"
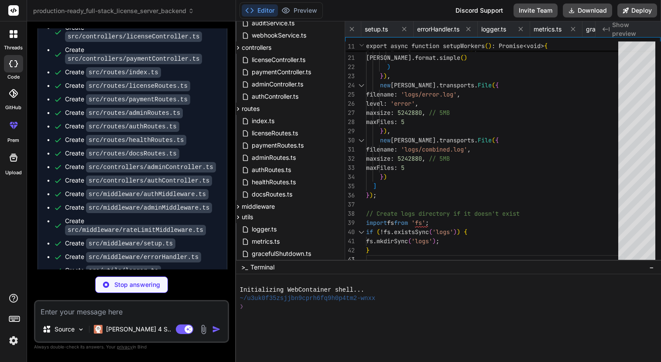
scroll to position [0, 2043]
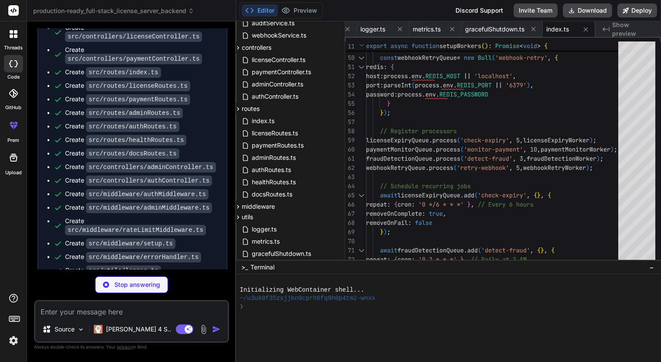
type textarea "x"
type textarea "} catch (error) { logger.error('License expiry worker failed:', error); throw e…"
type textarea "x"
type textarea "// Monitor USDT transfers // This is a simplified implementation return { confi…"
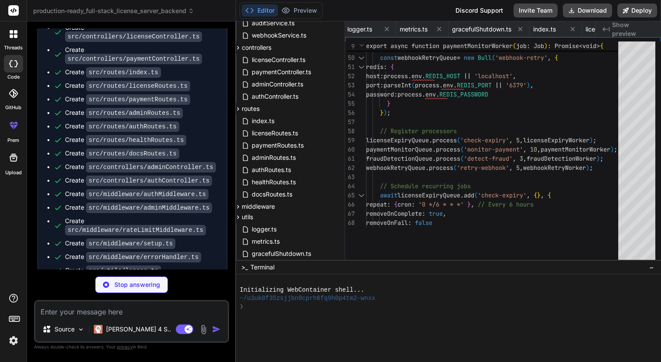
type textarea "x"
type textarea "}"
type textarea "x"
type textarea "throw error; } }"
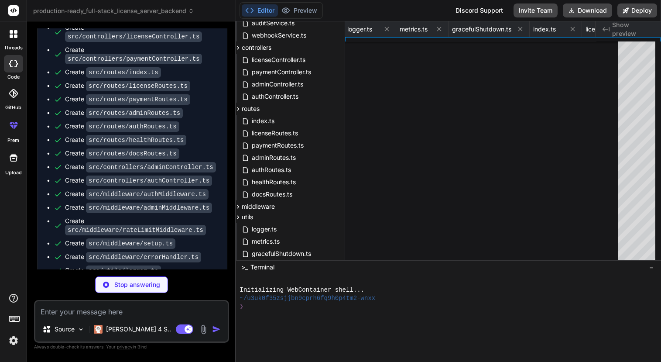
type textarea "x"
type textarea "REFUNDED }"
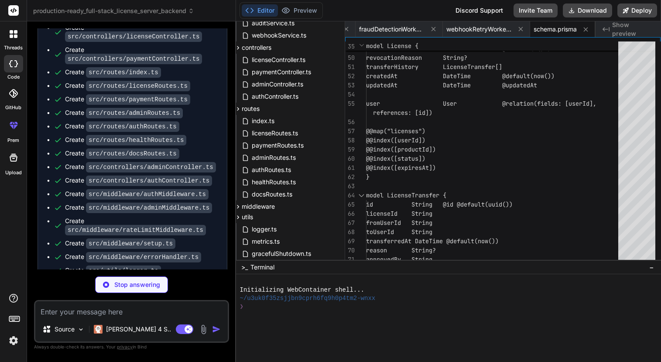
type textarea "x"
type textarea "echo " - Replace with hardware security modules (HSM) for maximum security" ech…"
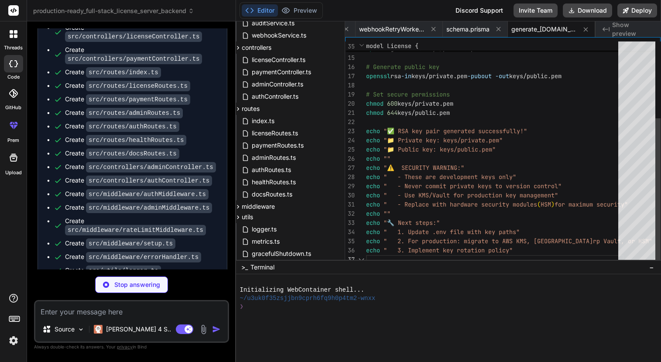
scroll to position [2055, 0]
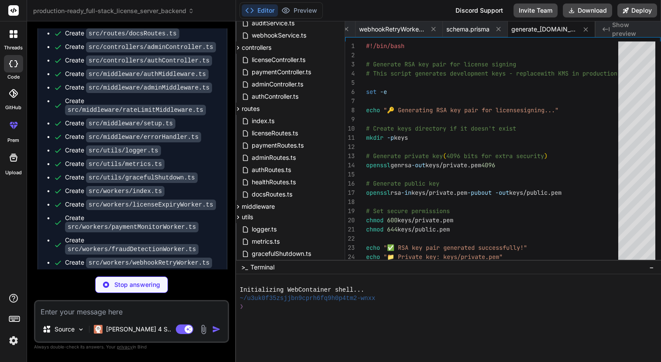
type textarea "x"
type textarea "} main();"
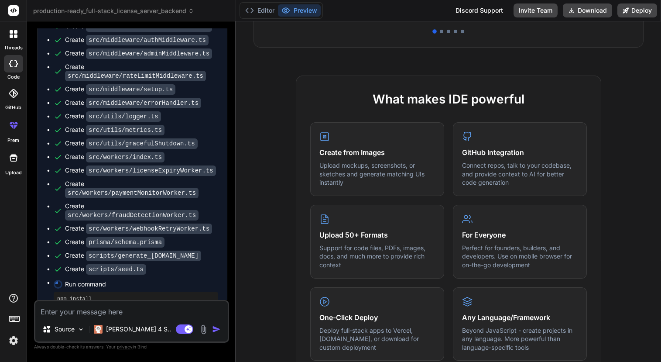
scroll to position [0, 0]
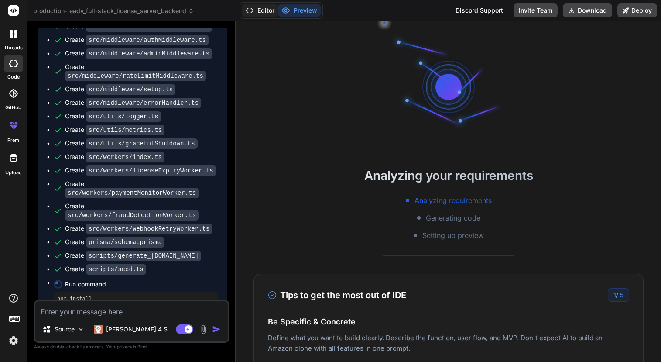
click at [262, 8] on button "Editor" at bounding box center [260, 10] width 36 height 12
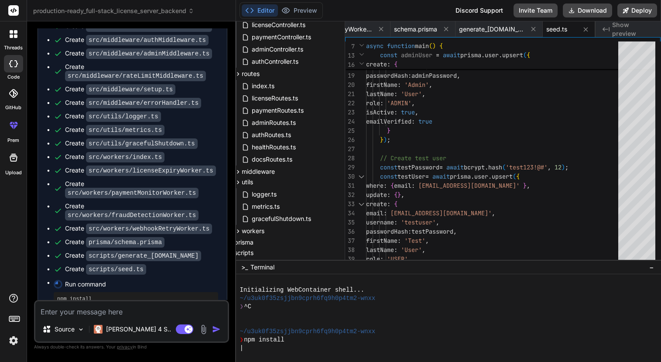
scroll to position [291, 14]
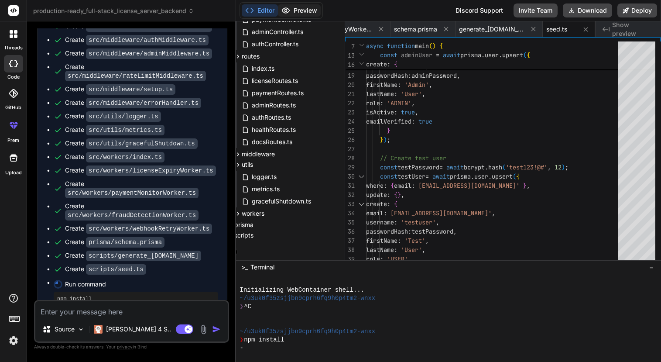
click at [304, 6] on button "Preview" at bounding box center [299, 10] width 43 height 12
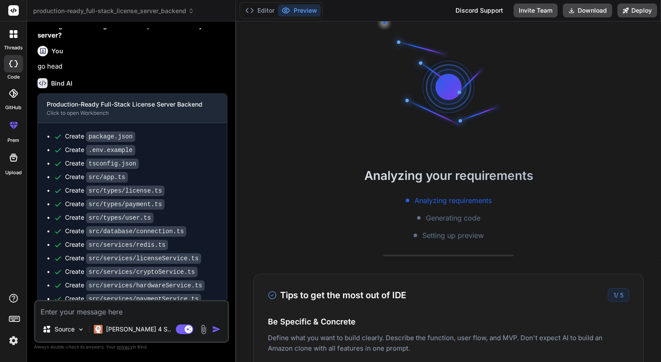
scroll to position [1606, 0]
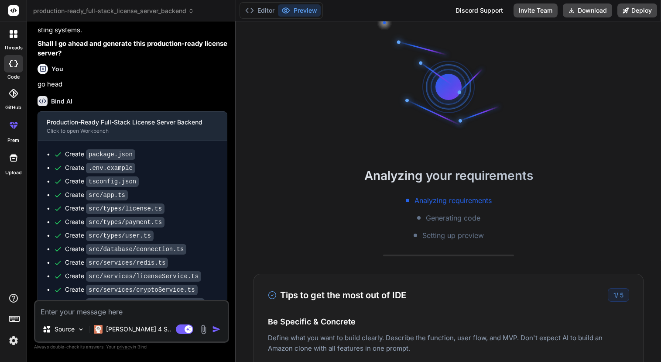
drag, startPoint x: 38, startPoint y: 123, endPoint x: 187, endPoint y: 230, distance: 183.2
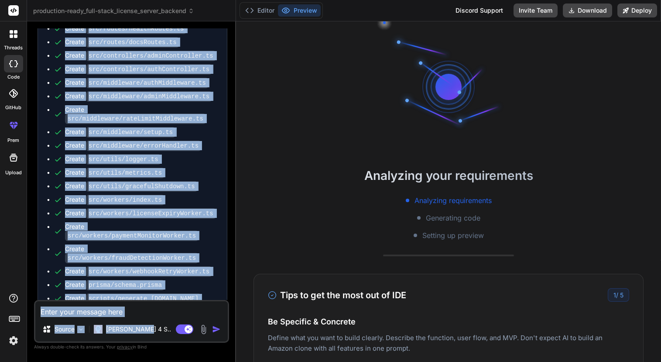
scroll to position [2089, 0]
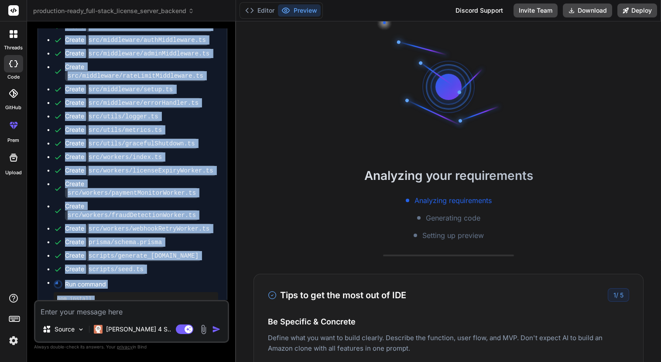
drag, startPoint x: 38, startPoint y: 47, endPoint x: 179, endPoint y: 288, distance: 279.2
click at [179, 288] on div "You hello Bind AI Hello! I'm Bind AI, your expert software development assistan…" at bounding box center [132, 163] width 193 height 271
copy div "Shall I go ahead and generate this production-ready license server? You go head…"
click at [196, 215] on ul "Create package.json Create .env.example Create tsconfig.json Create src/app.ts …" at bounding box center [133, 2] width 172 height 672
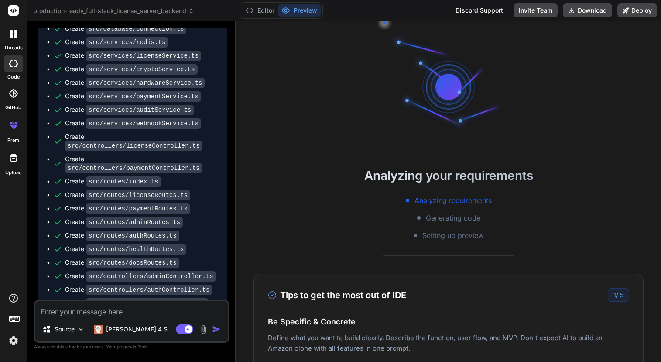
scroll to position [1817, 0]
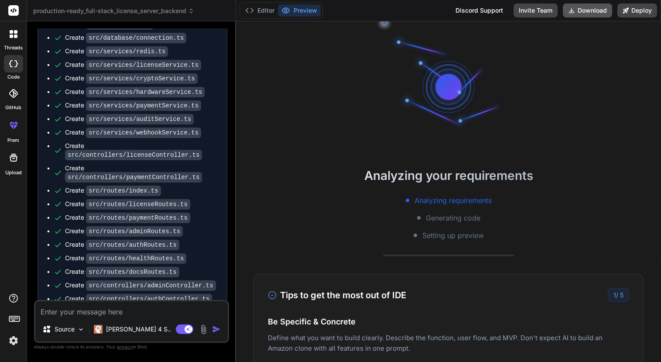
click at [595, 10] on button "Download" at bounding box center [587, 10] width 49 height 14
click at [359, 58] on div "Analyzing your requirements Analyzing requirements Generating code Setting up p…" at bounding box center [448, 191] width 425 height 340
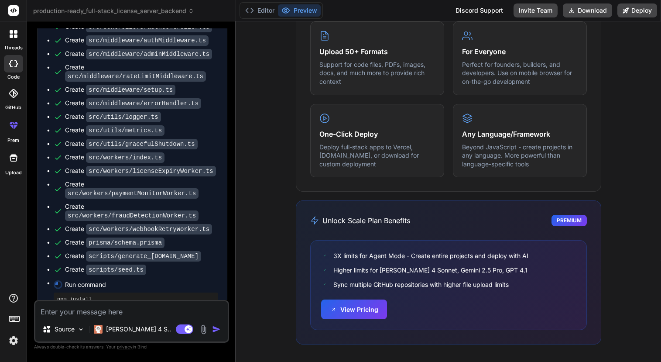
scroll to position [2089, 0]
click at [135, 292] on div "Create package.json Create .env.example Create tsconfig.json Create src/app.ts …" at bounding box center [132, 2] width 189 height 690
drag, startPoint x: 109, startPoint y: 252, endPoint x: 57, endPoint y: 250, distance: 52.0
click at [57, 295] on pre "npm install" at bounding box center [136, 298] width 158 height 7
drag, startPoint x: 57, startPoint y: 250, endPoint x: 72, endPoint y: 249, distance: 14.4
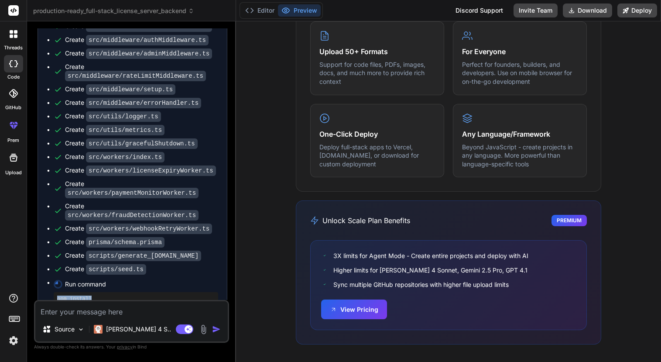
copy pre "npm install"
click at [137, 328] on pre "npm run start" at bounding box center [136, 331] width 158 height 7
drag, startPoint x: 96, startPoint y: 285, endPoint x: 57, endPoint y: 284, distance: 38.4
click at [57, 328] on pre "npm run start" at bounding box center [136, 331] width 158 height 7
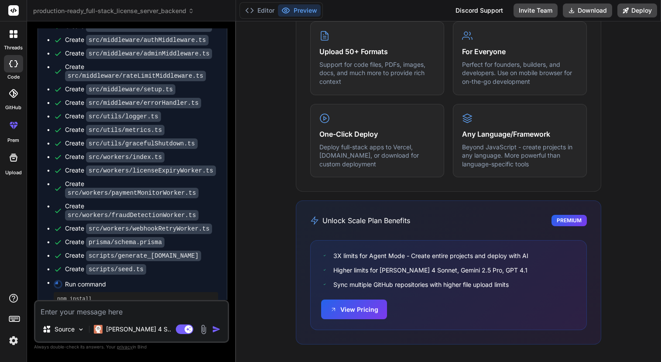
copy pre "npm run start"
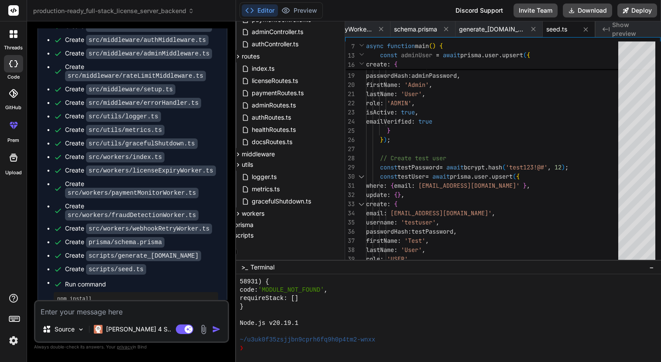
scroll to position [581, 0]
drag, startPoint x: 208, startPoint y: 253, endPoint x: 210, endPoint y: 249, distance: 4.6
click at [210, 295] on pre "npm install" at bounding box center [136, 298] width 158 height 7
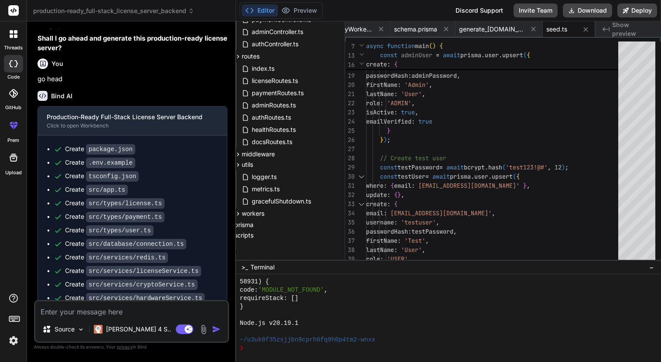
scroll to position [1611, 0]
click at [581, 8] on button "Download" at bounding box center [587, 10] width 49 height 14
type textarea "x"
click at [181, 286] on code "src/services/cryptoService.ts" at bounding box center [142, 285] width 112 height 10
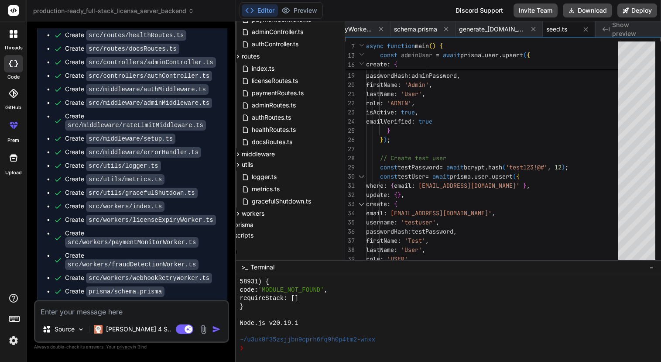
scroll to position [2089, 0]
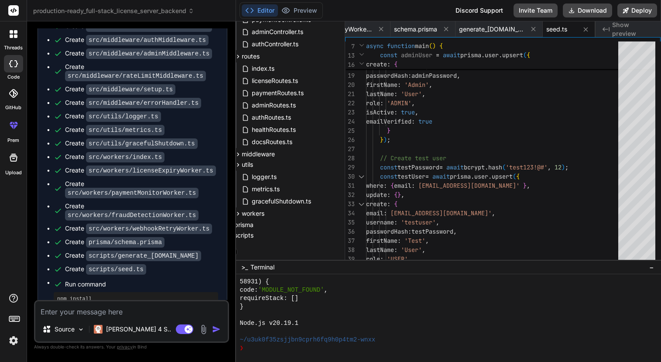
drag, startPoint x: 96, startPoint y: 282, endPoint x: 52, endPoint y: 283, distance: 43.7
click at [52, 283] on ul "Create package.json Create .env.example Create tsconfig.json Create src/app.ts …" at bounding box center [133, 2] width 172 height 672
drag, startPoint x: 52, startPoint y: 283, endPoint x: 82, endPoint y: 278, distance: 30.2
copy pre "npm run start"
click at [170, 328] on pre "npm run start" at bounding box center [136, 331] width 158 height 7
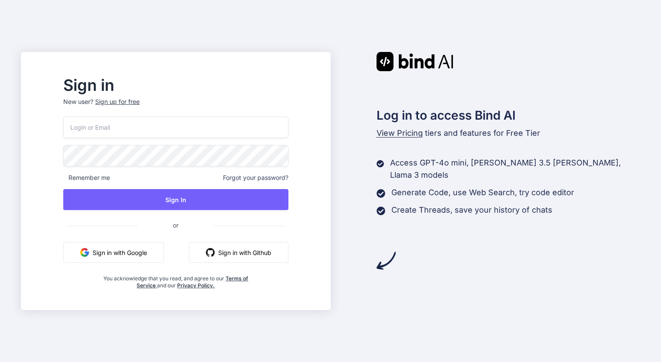
click at [148, 261] on button "Sign in with Google" at bounding box center [113, 252] width 101 height 21
